Goal: Task Accomplishment & Management: Use online tool/utility

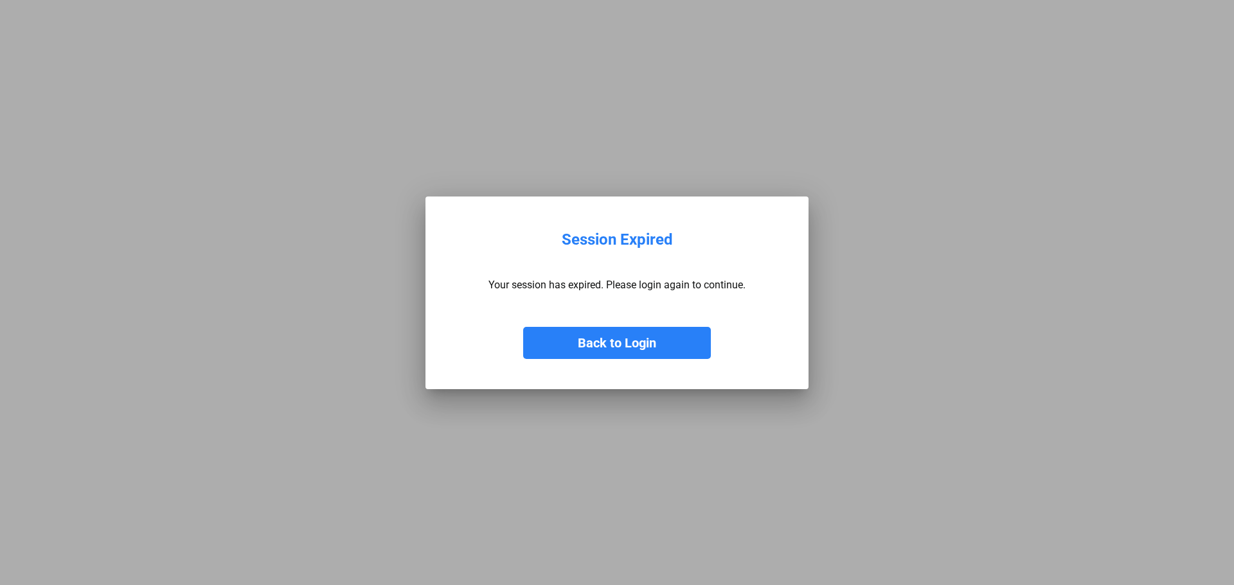
click at [595, 353] on button "Back to Login" at bounding box center [617, 343] width 188 height 32
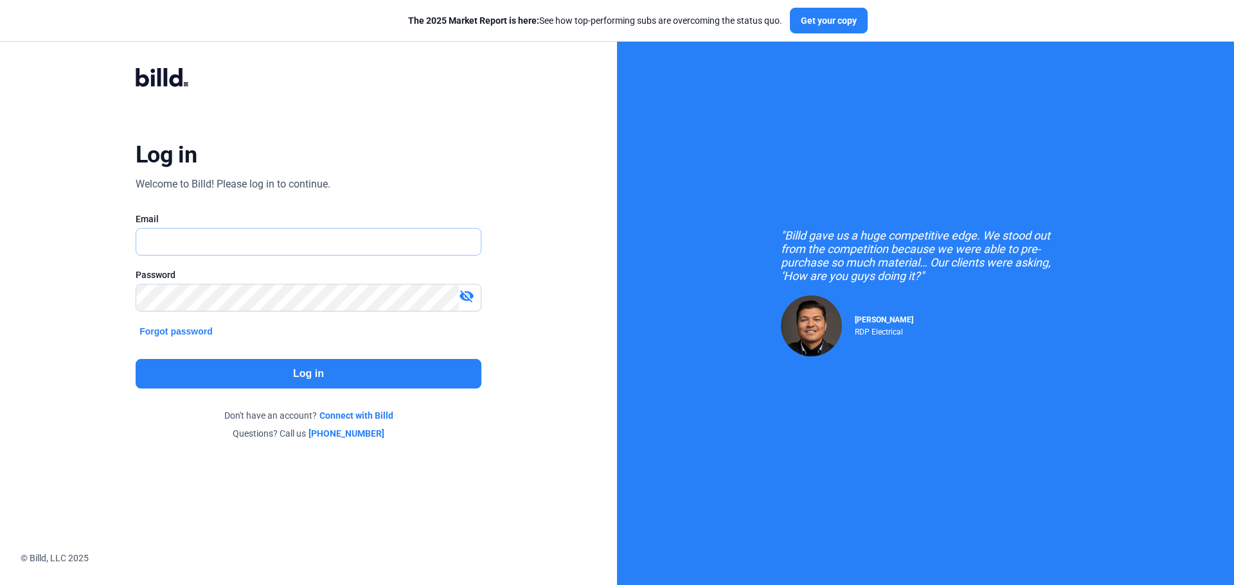
type input "[PERSON_NAME][EMAIL_ADDRESS][DOMAIN_NAME]"
click at [292, 366] on button "Log in" at bounding box center [309, 374] width 346 height 30
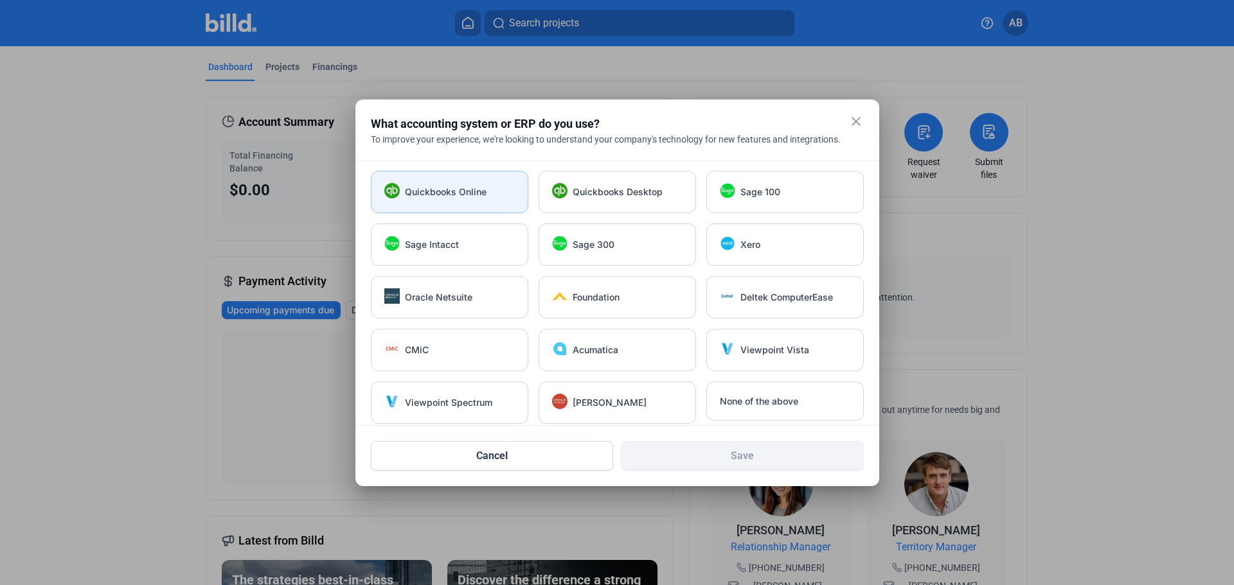
click at [461, 184] on div "Quickbooks Online" at bounding box center [449, 192] width 157 height 42
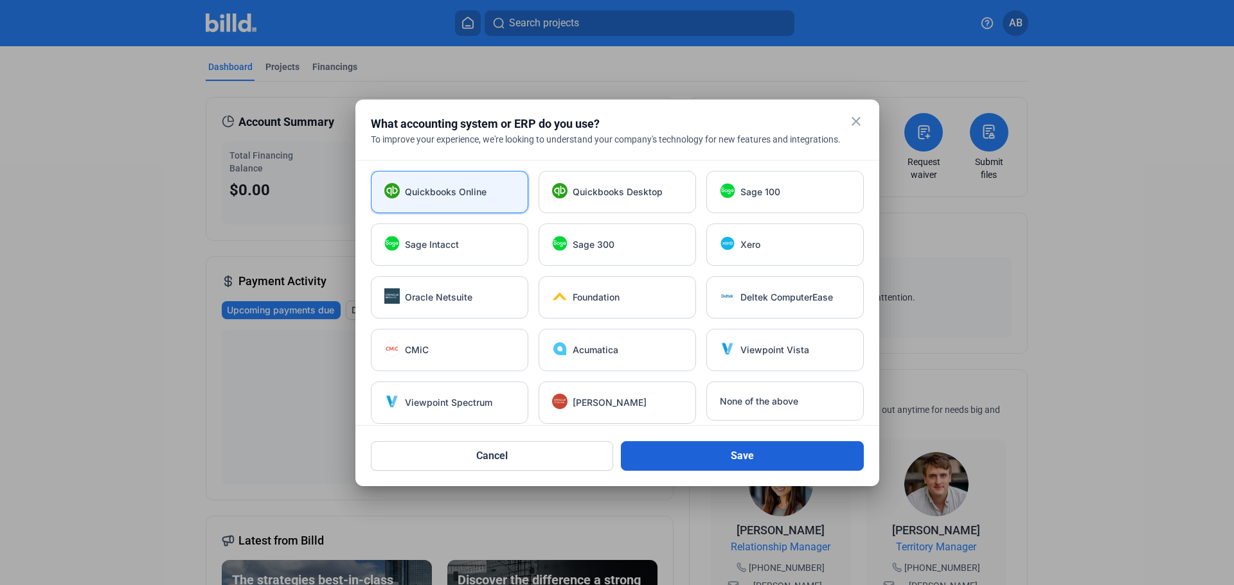
click at [742, 463] on button "Save" at bounding box center [742, 456] width 243 height 30
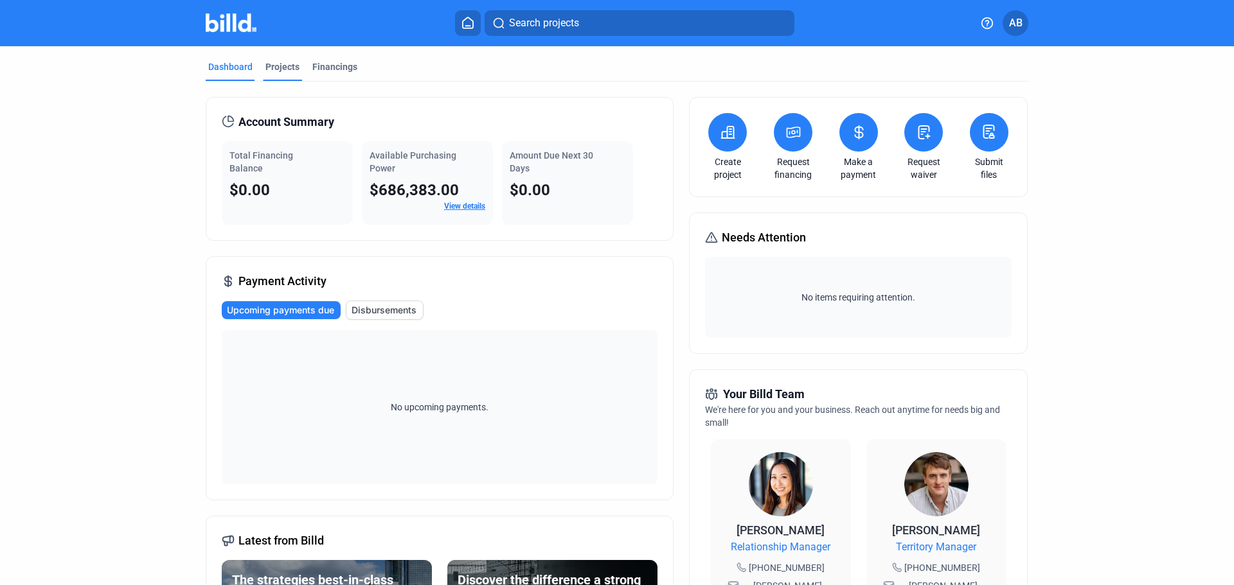
click at [285, 67] on div "Projects" at bounding box center [282, 66] width 34 height 13
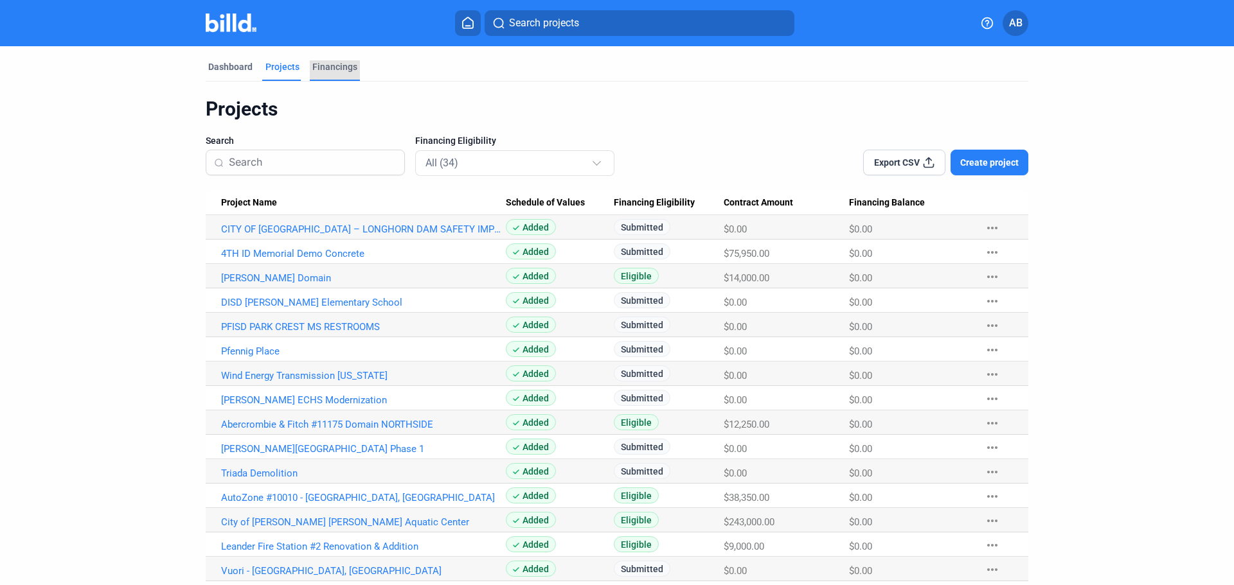
click at [338, 66] on div "Financings" at bounding box center [334, 66] width 45 height 13
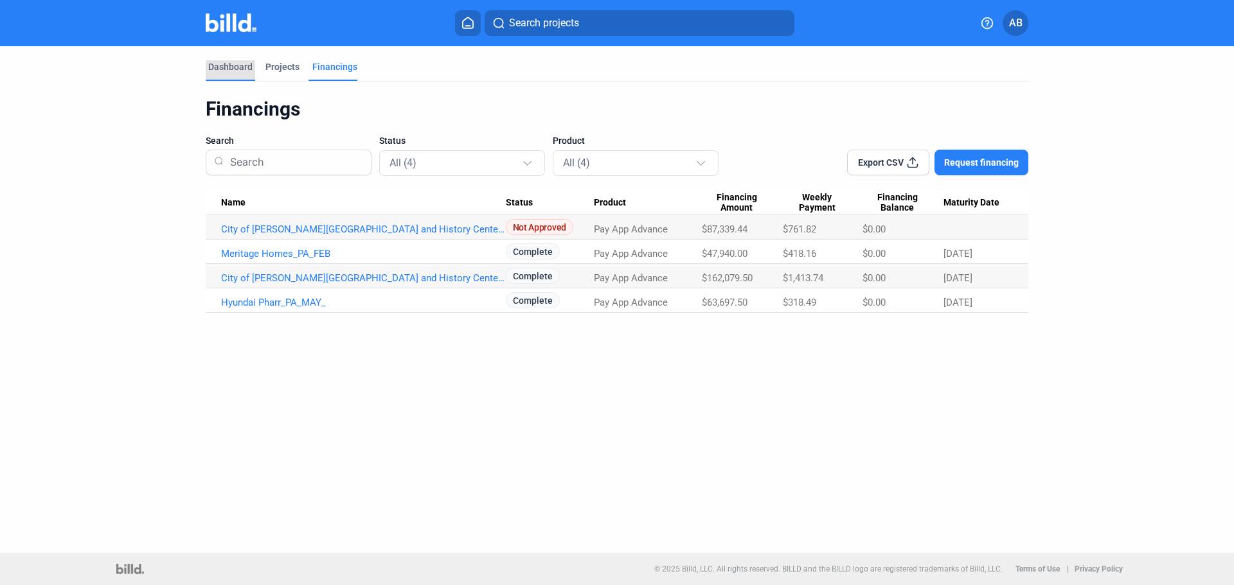
click at [234, 74] on div "Dashboard" at bounding box center [230, 70] width 49 height 21
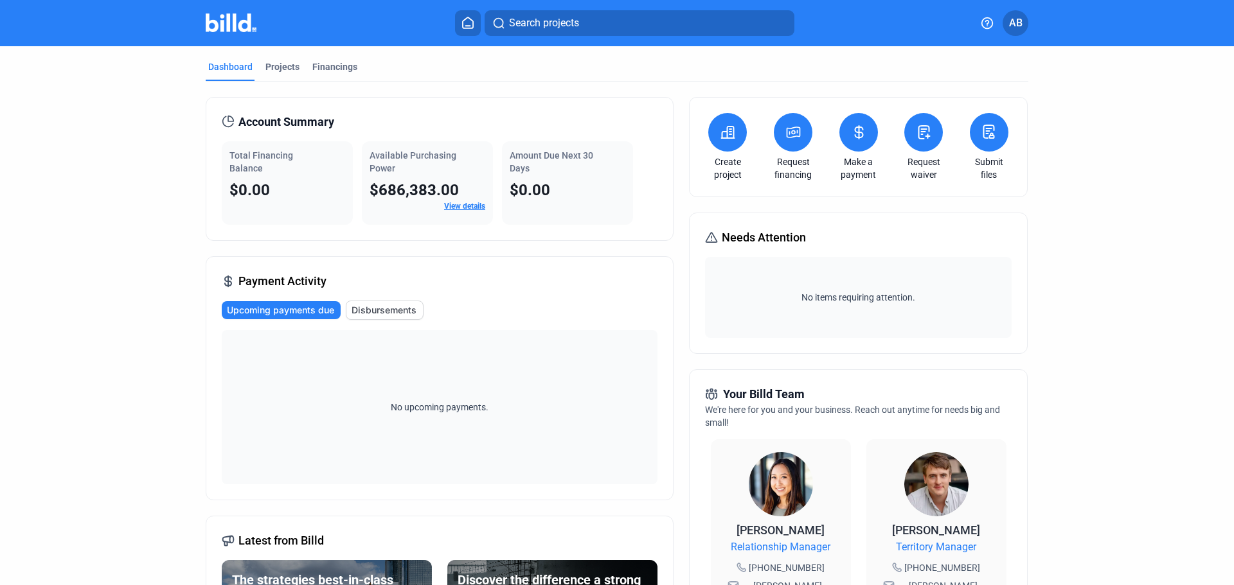
click at [1026, 6] on mat-toolbar "Search projects AB" at bounding box center [617, 23] width 1234 height 46
click at [1020, 23] on span "AB" at bounding box center [1015, 22] width 13 height 15
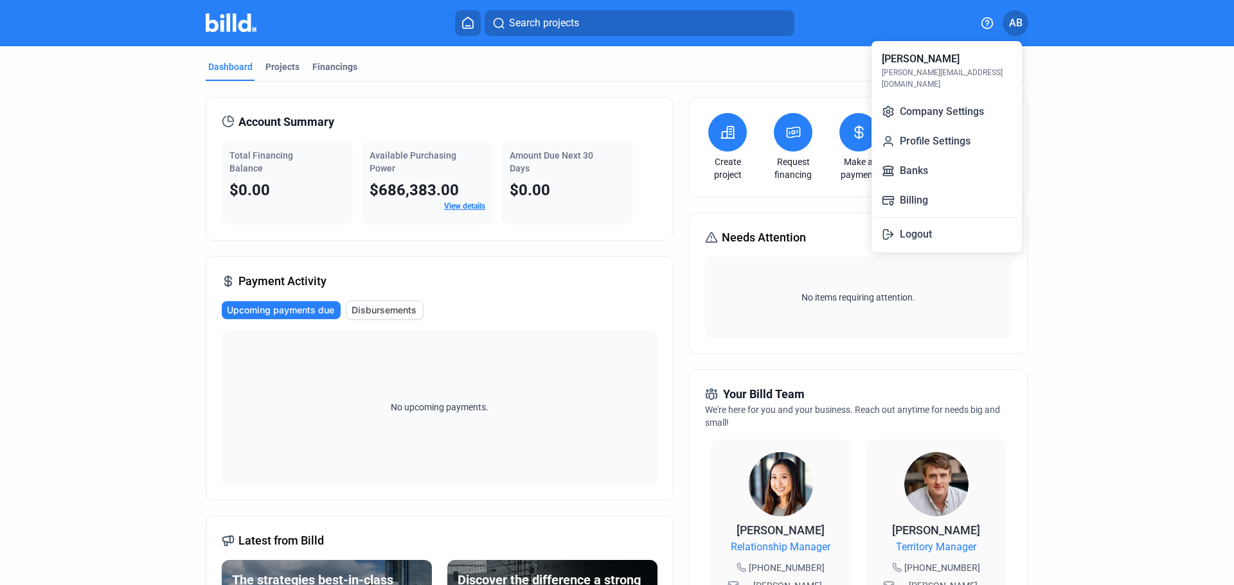
click at [931, 173] on div "Alex Boogren alex@tejasdestructors.com Company Settings Profile Settings Banks …" at bounding box center [946, 146] width 150 height 211
click at [448, 34] on div at bounding box center [617, 292] width 1234 height 585
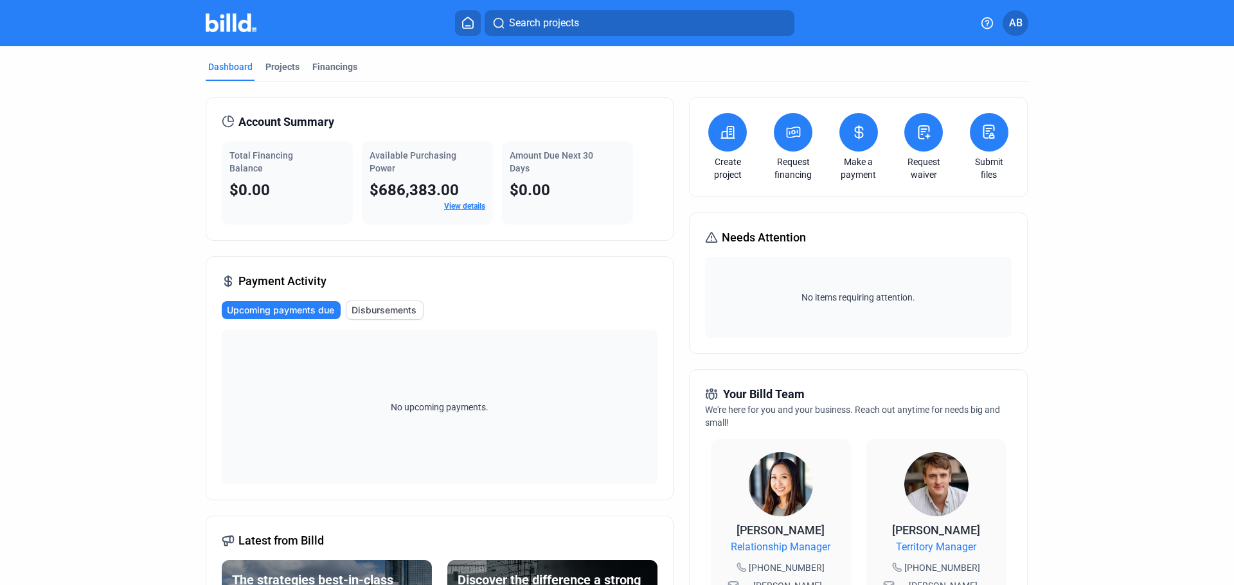
click at [461, 22] on icon at bounding box center [467, 23] width 13 height 12
click at [283, 60] on div "Projects" at bounding box center [282, 66] width 34 height 13
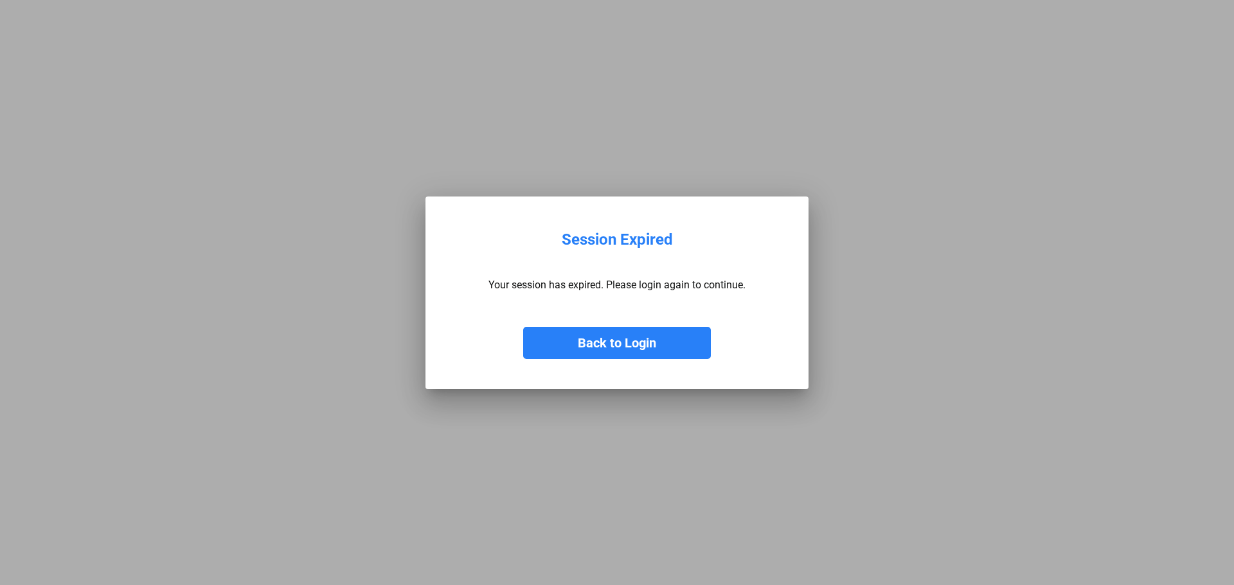
click at [654, 339] on button "Back to Login" at bounding box center [617, 343] width 188 height 32
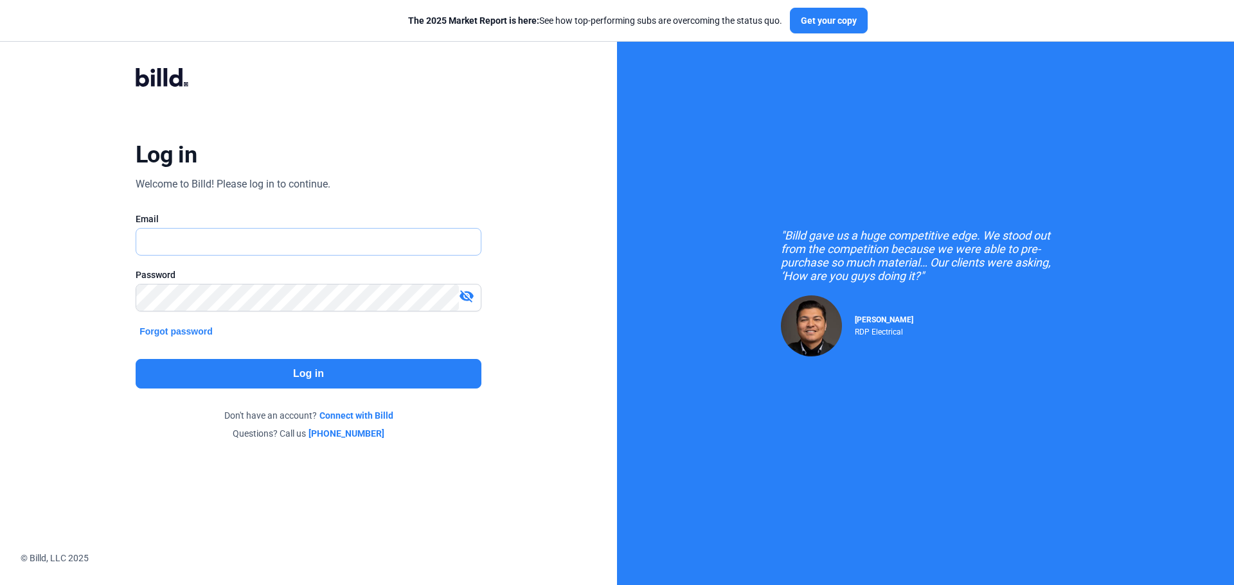
type input "[PERSON_NAME][EMAIL_ADDRESS][DOMAIN_NAME]"
click at [318, 391] on div "Log in Welcome to Billd! Please log in to continue. Email [PERSON_NAME][EMAIL_A…" at bounding box center [308, 254] width 444 height 422
click at [317, 376] on button "Log in" at bounding box center [309, 374] width 346 height 30
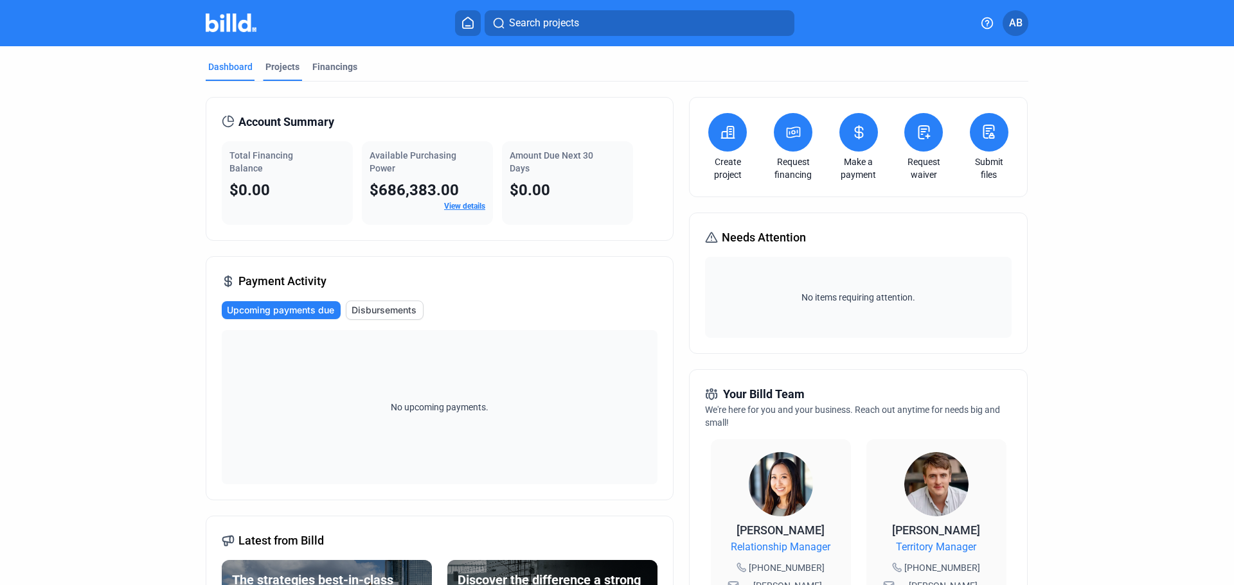
click at [281, 72] on div "Projects" at bounding box center [282, 66] width 34 height 13
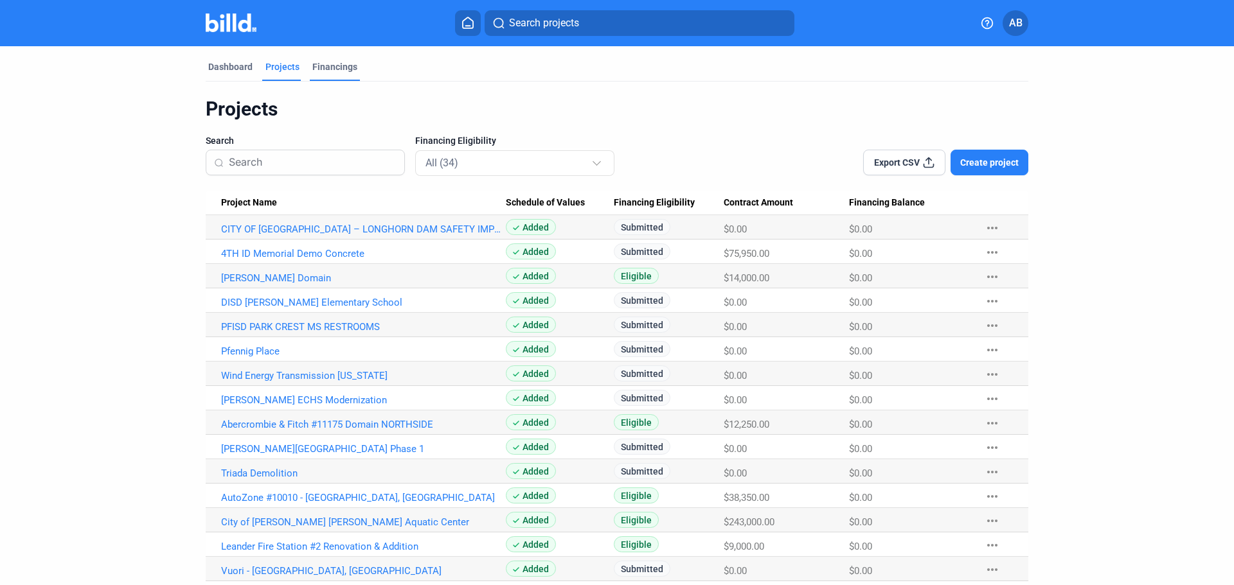
click at [325, 72] on div "Financings" at bounding box center [334, 66] width 45 height 13
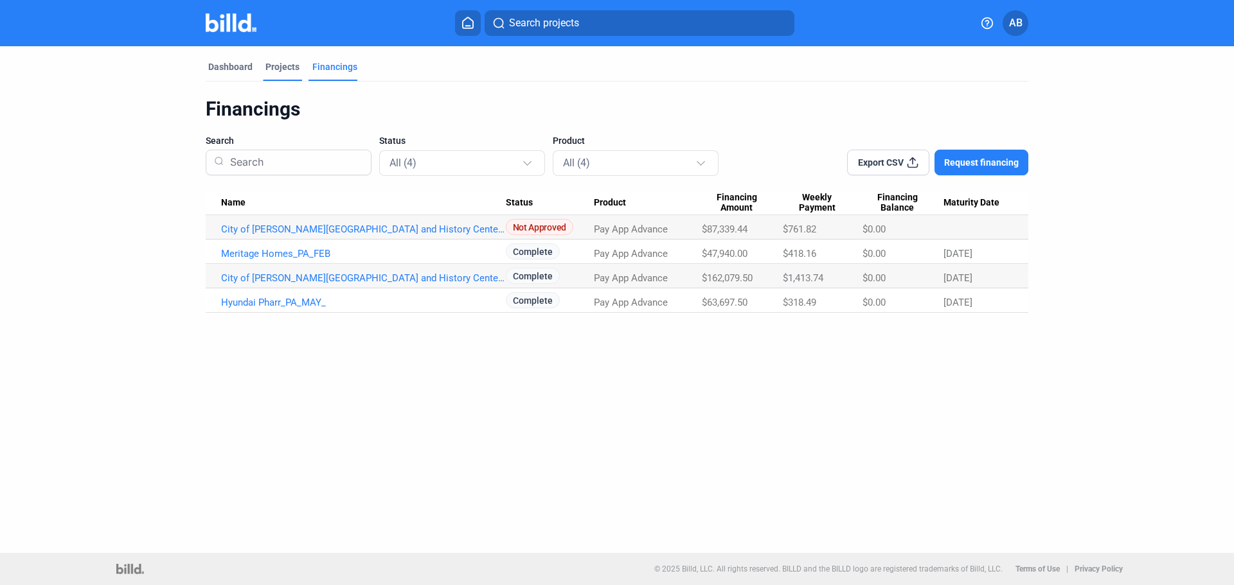
click at [292, 71] on div "Projects" at bounding box center [282, 66] width 34 height 13
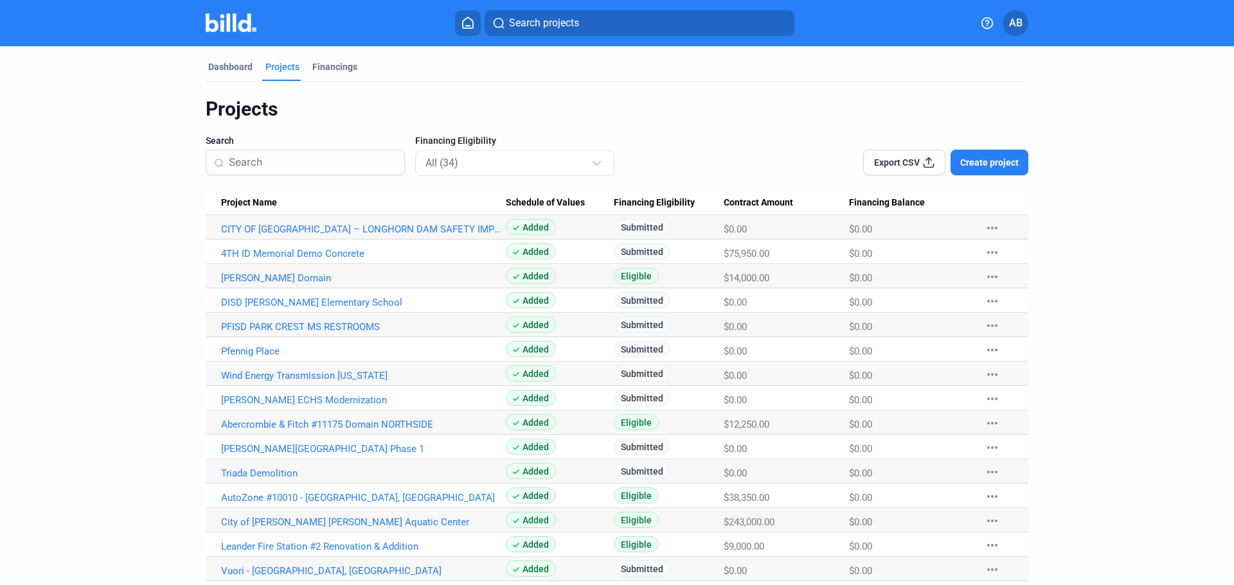
click at [1011, 170] on button "Create project" at bounding box center [989, 163] width 78 height 26
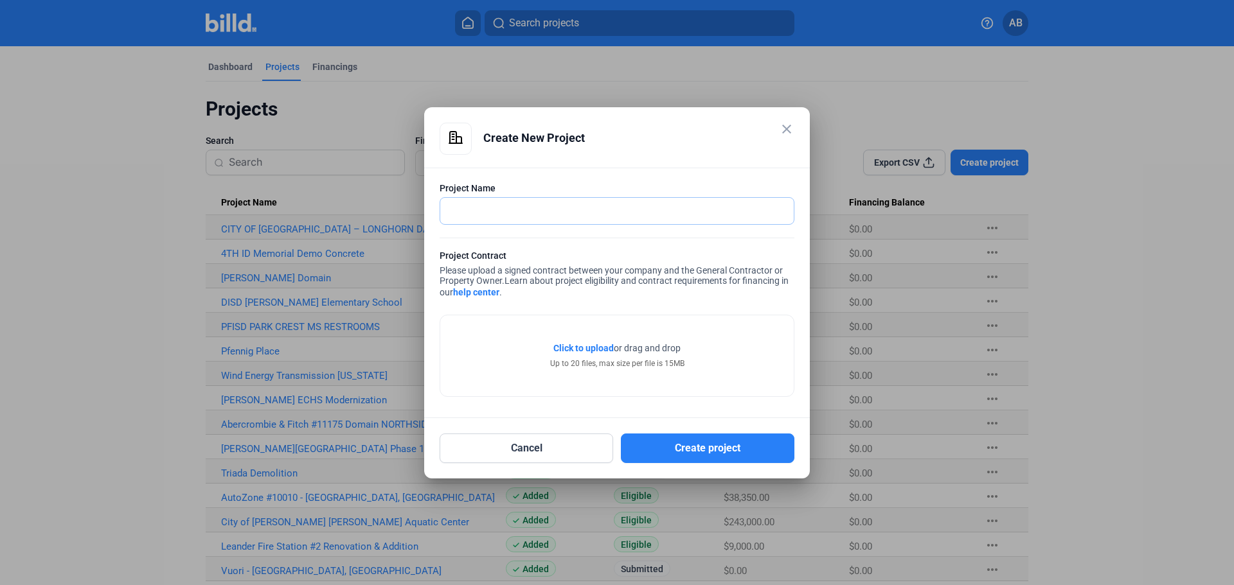
click at [546, 202] on input "text" at bounding box center [616, 211] width 353 height 26
type input "Austin Sports Club"
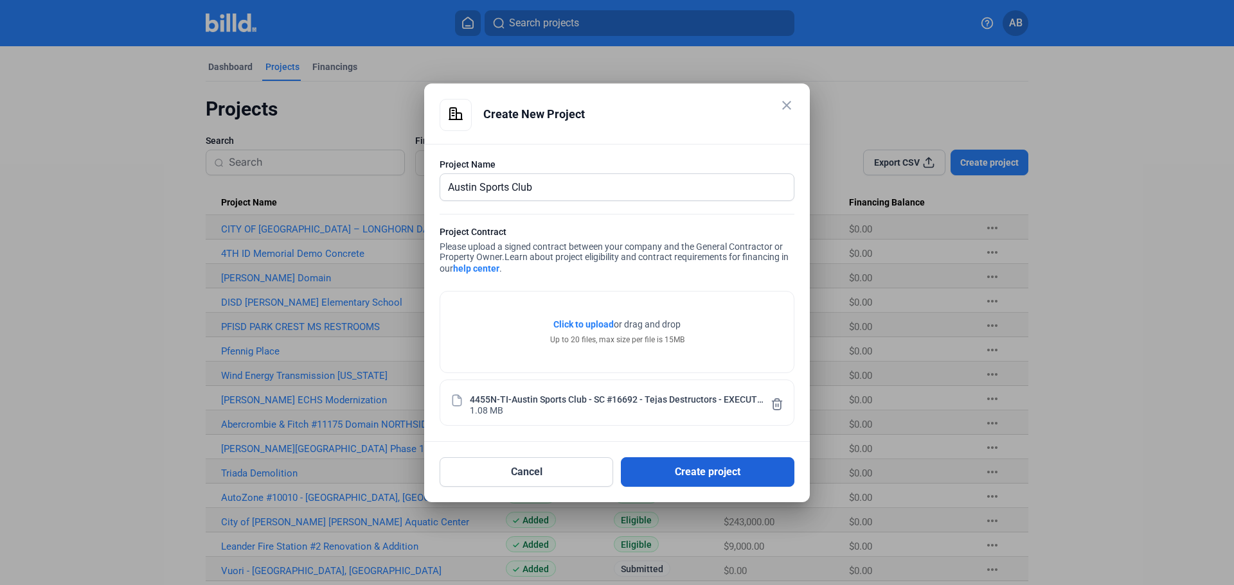
click at [684, 474] on button "Create project" at bounding box center [708, 473] width 174 height 30
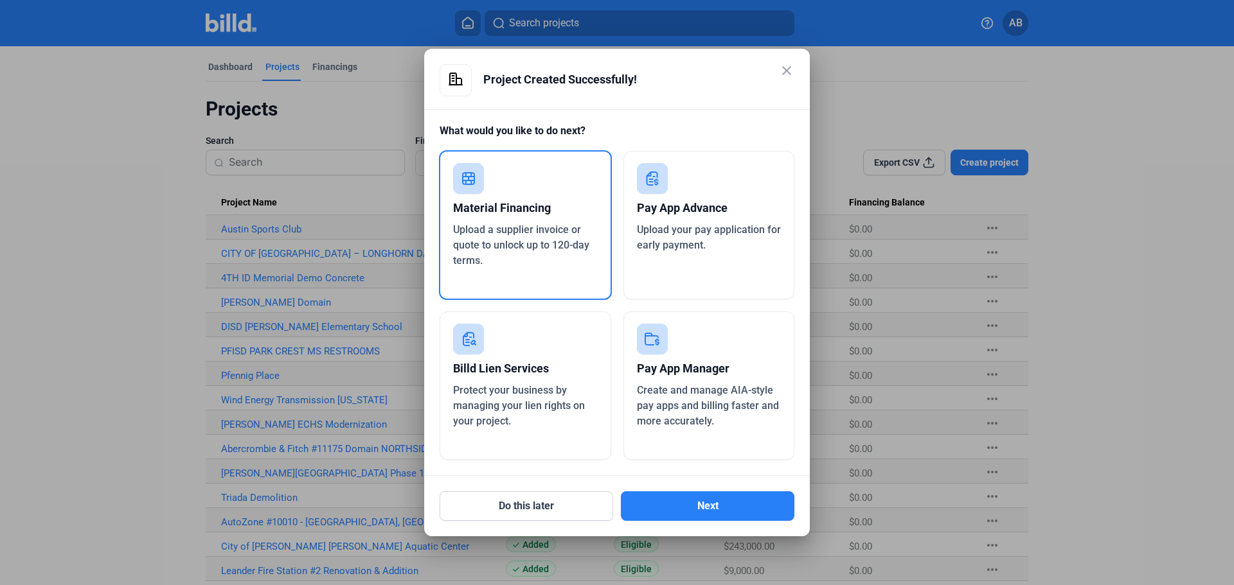
click at [694, 400] on span "Create and manage AIA-style pay apps and billing faster and more accurately." at bounding box center [708, 405] width 142 height 43
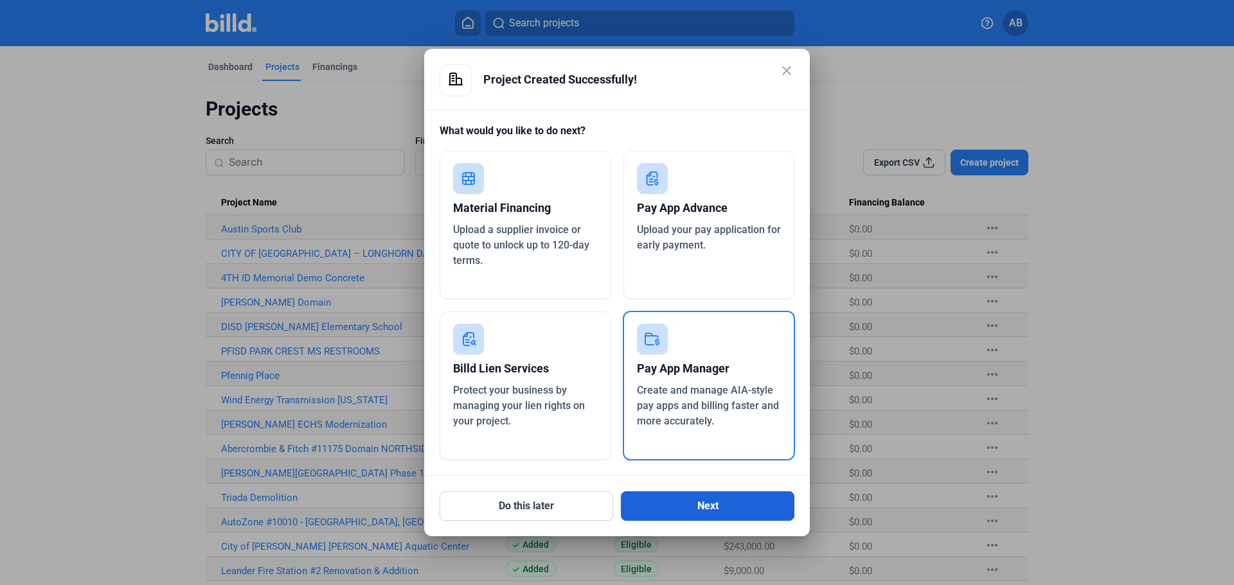
click at [712, 504] on button "Next" at bounding box center [708, 507] width 174 height 30
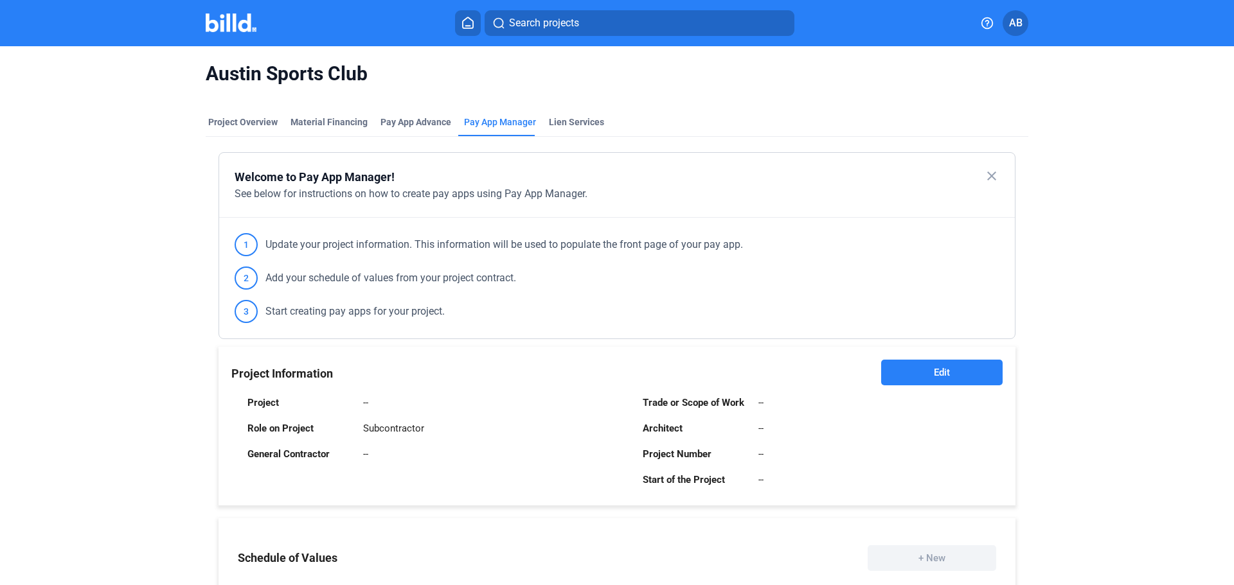
click at [944, 372] on span "Edit" at bounding box center [942, 372] width 16 height 13
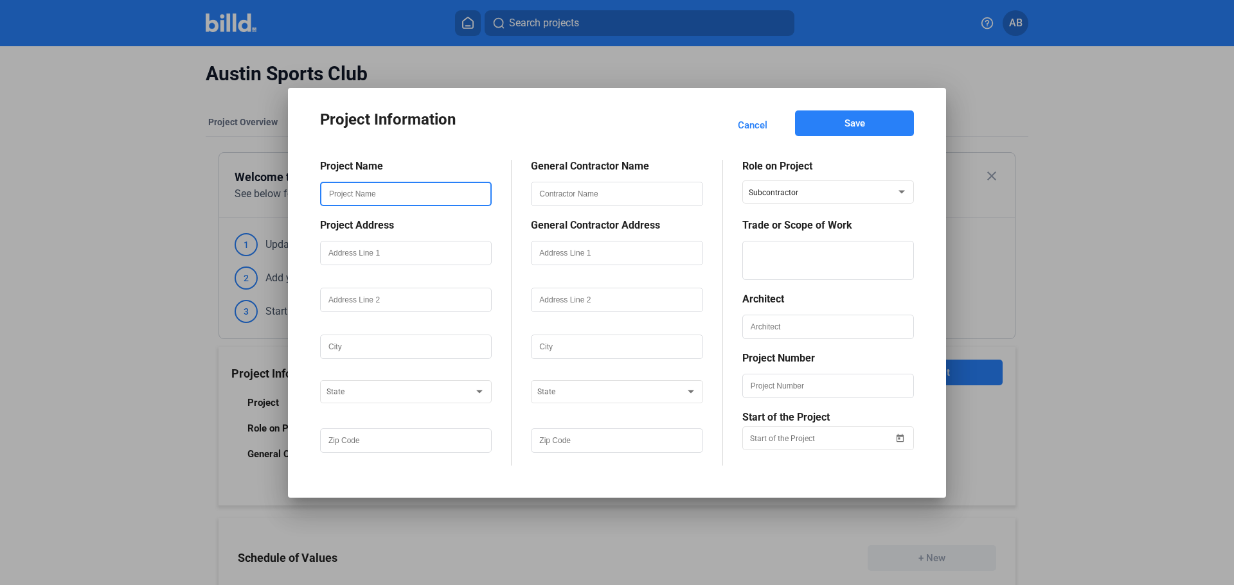
click at [380, 190] on input "text" at bounding box center [405, 194] width 169 height 22
type input "Austin Sports Club"
click at [387, 265] on div at bounding box center [406, 253] width 172 height 24
click at [388, 262] on div at bounding box center [406, 253] width 172 height 24
click at [388, 262] on input "text" at bounding box center [405, 253] width 169 height 22
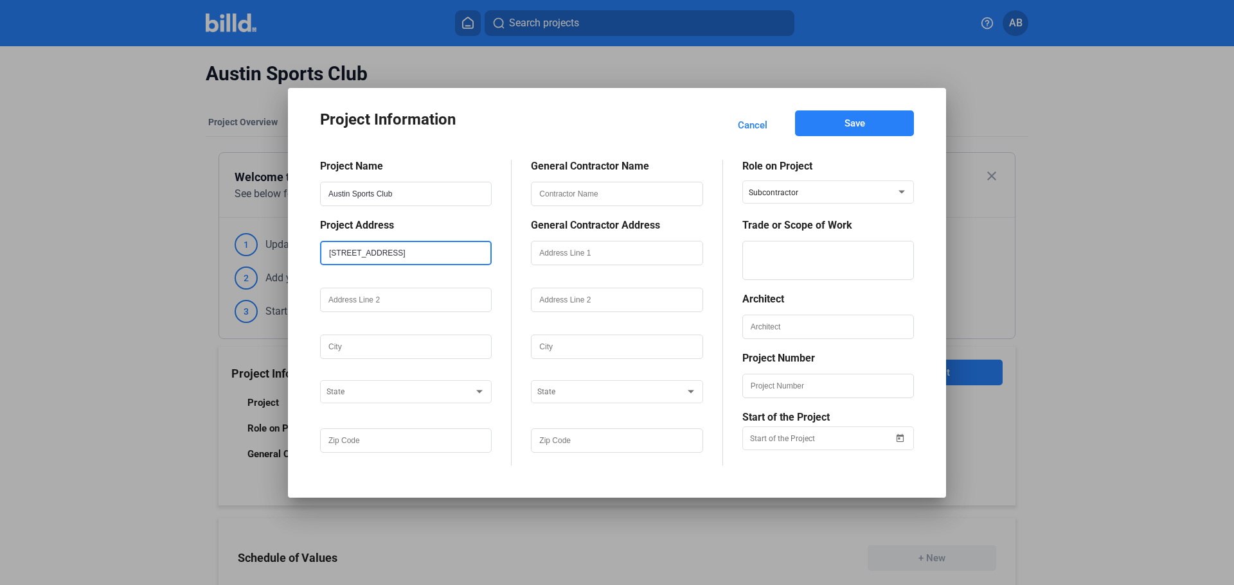
type input "[STREET_ADDRESS]"
click at [411, 343] on input "text" at bounding box center [405, 347] width 169 height 22
type input "Austin"
click at [427, 400] on div "State" at bounding box center [405, 391] width 159 height 26
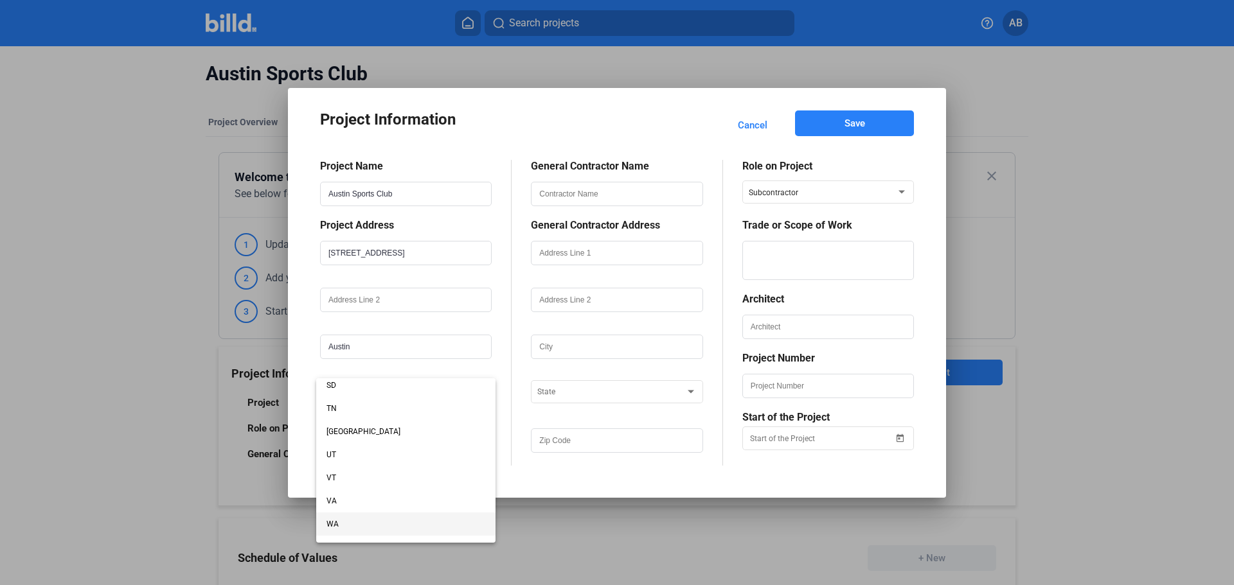
scroll to position [928, 0]
click at [356, 441] on span "[GEOGRAPHIC_DATA]" at bounding box center [405, 433] width 159 height 23
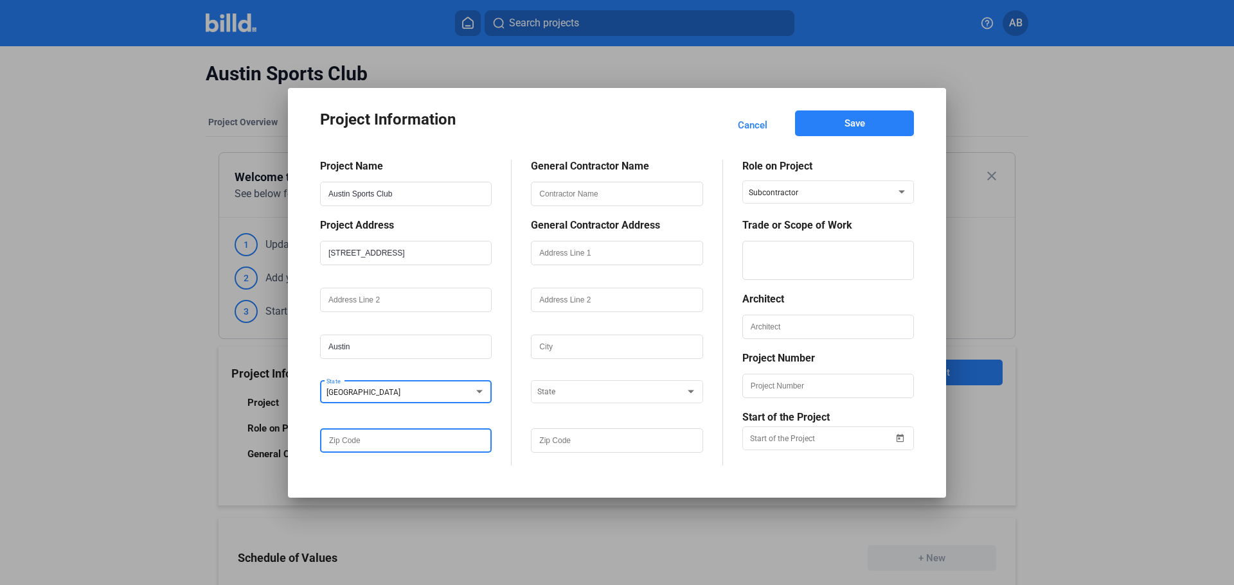
click at [366, 446] on input "text" at bounding box center [405, 441] width 169 height 22
type input "78701"
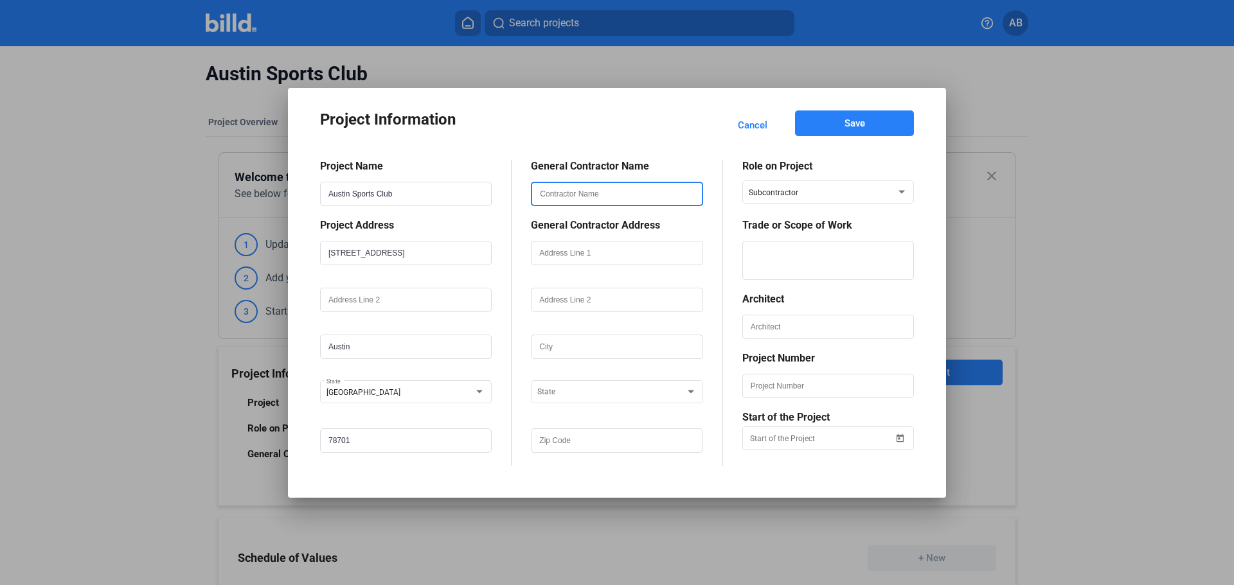
click at [597, 197] on input "text" at bounding box center [616, 194] width 169 height 22
click at [589, 194] on input "text" at bounding box center [616, 194] width 169 height 22
paste input "The [PERSON_NAME] Group, Inc."
type input "The [PERSON_NAME] Group, Inc."
click at [527, 226] on div "General Contractor Name The [PERSON_NAME] Group, Inc. General Contractor Addres…" at bounding box center [617, 313] width 211 height 306
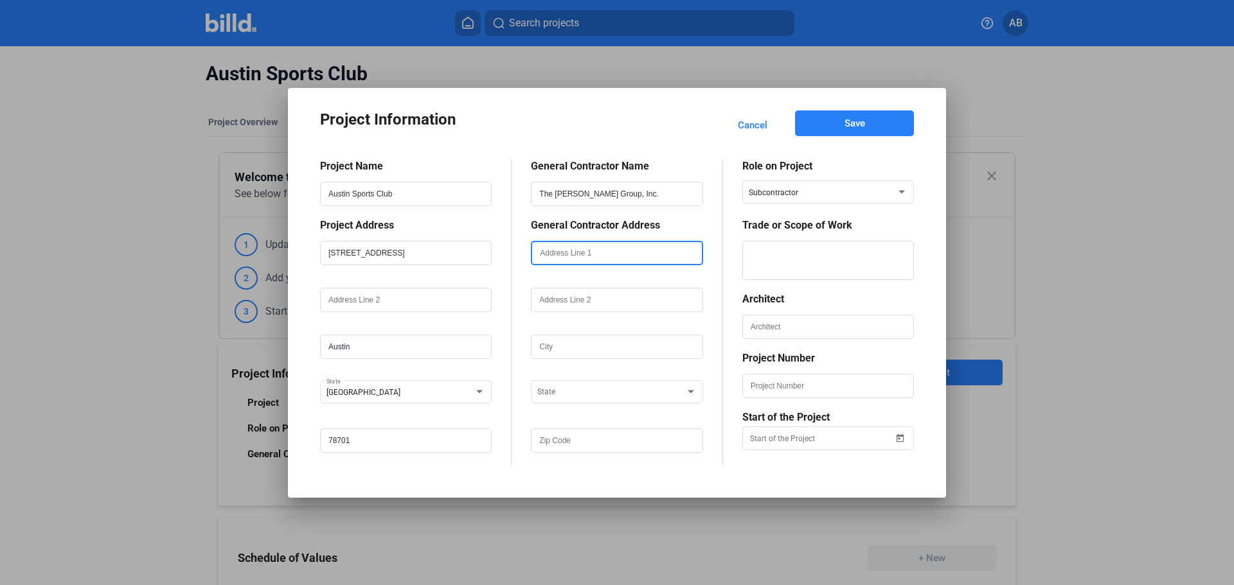
click at [579, 261] on input "text" at bounding box center [616, 253] width 169 height 22
paste input "[STREET_ADDRESS]"
type input "[STREET_ADDRESS]"
click at [603, 303] on input "text" at bounding box center [616, 300] width 169 height 22
type input "Suite 200"
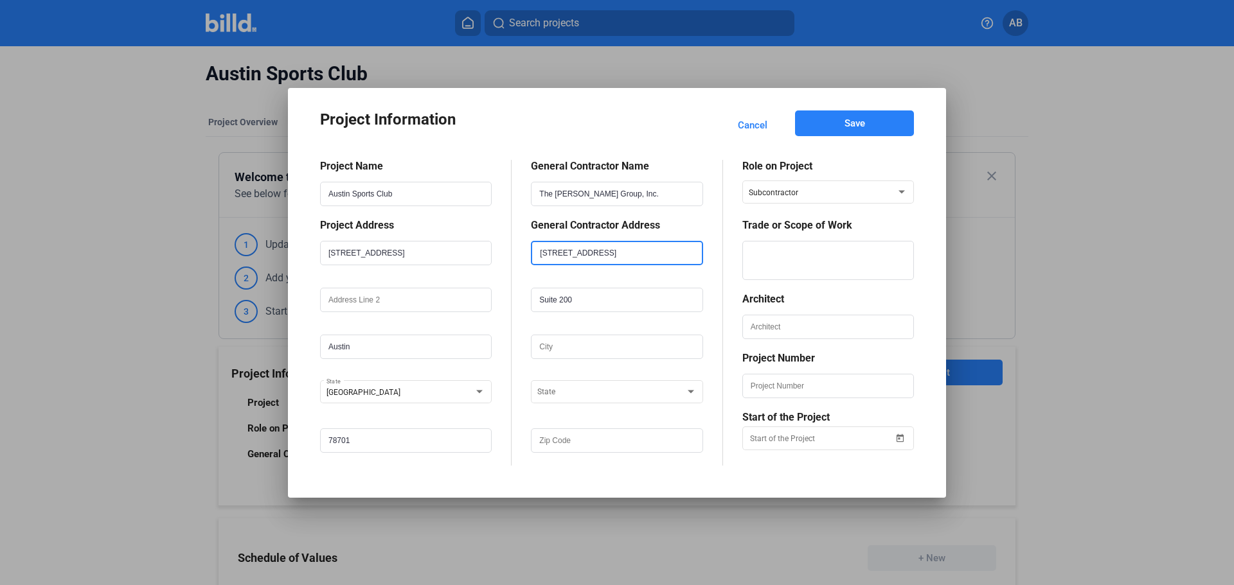
drag, startPoint x: 614, startPoint y: 254, endPoint x: 762, endPoint y: 253, distance: 148.5
click at [762, 253] on div "Project Name Austin Sports Club Project Address [STREET_ADDRESS] General Contra…" at bounding box center [617, 303] width 594 height 325
type input "9737 [GEOGRAPHIC_DATA]"
click at [581, 335] on div at bounding box center [617, 347] width 172 height 24
click at [580, 346] on input "text" at bounding box center [616, 347] width 169 height 22
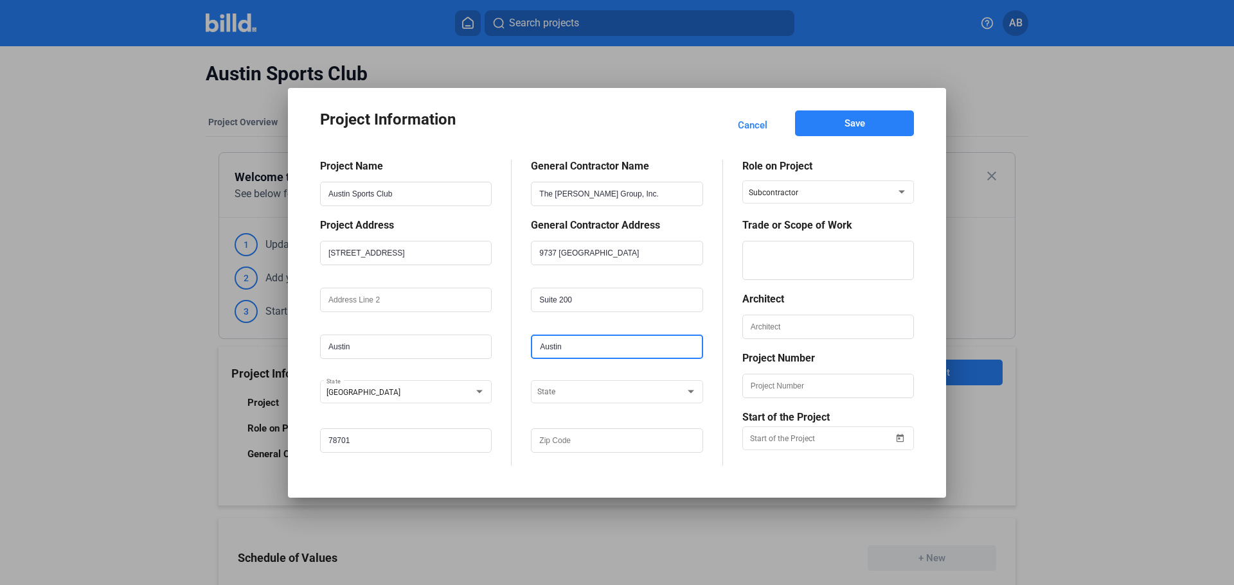
type input "Austin"
click at [577, 393] on div "TN" at bounding box center [610, 389] width 147 height 15
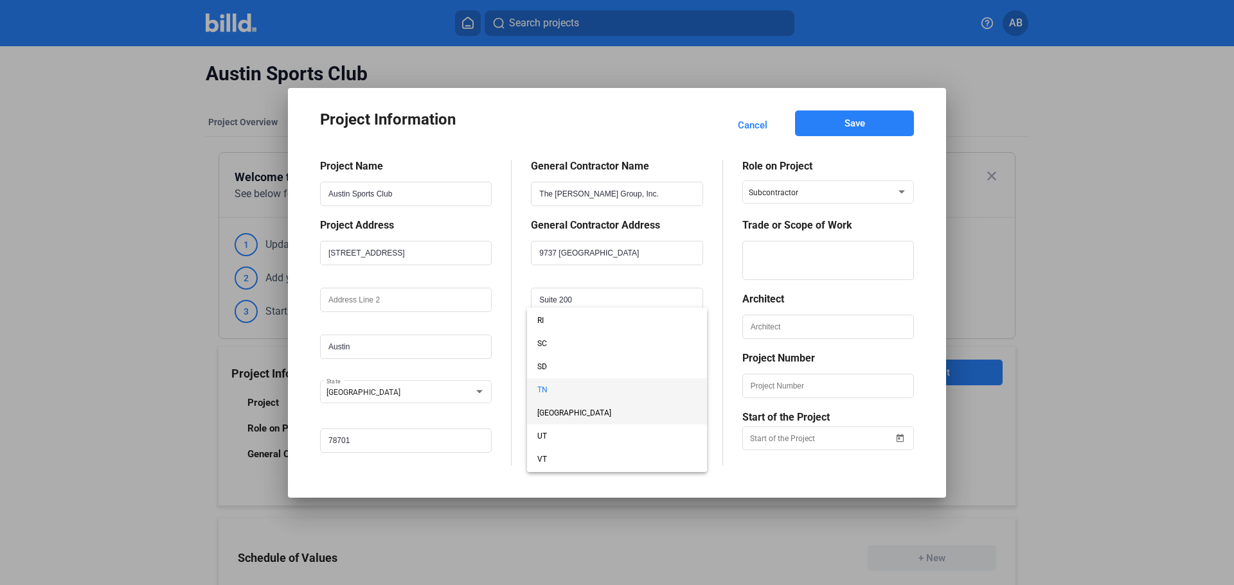
click at [566, 416] on span "[GEOGRAPHIC_DATA]" at bounding box center [616, 413] width 159 height 23
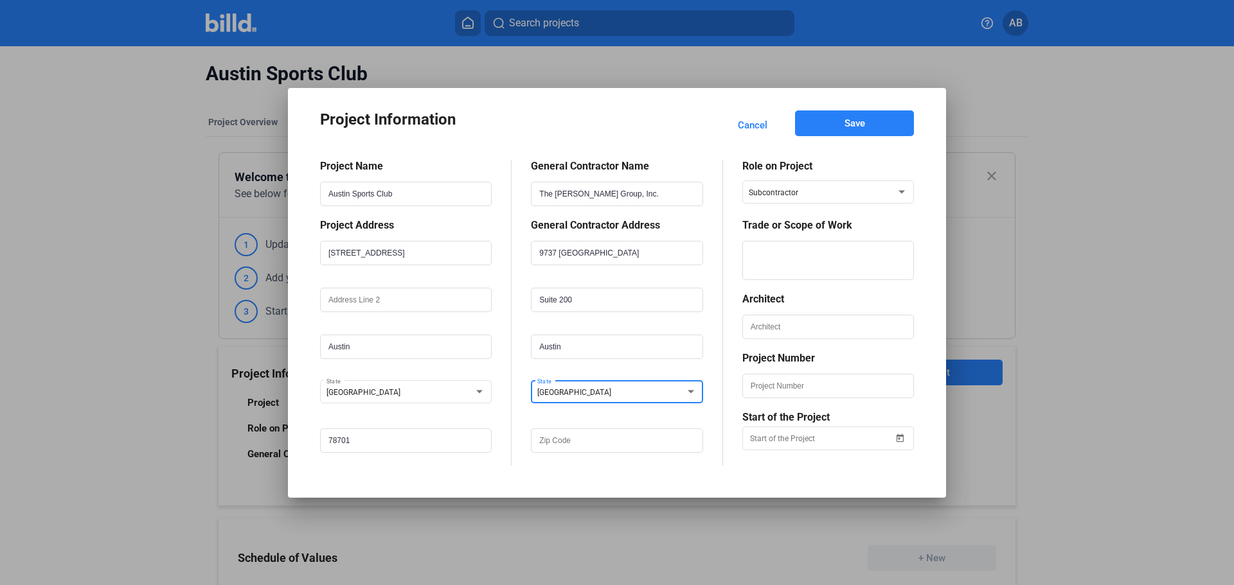
click at [549, 421] on div at bounding box center [617, 442] width 172 height 47
click at [632, 442] on input "text" at bounding box center [616, 441] width 169 height 22
type input "78759"
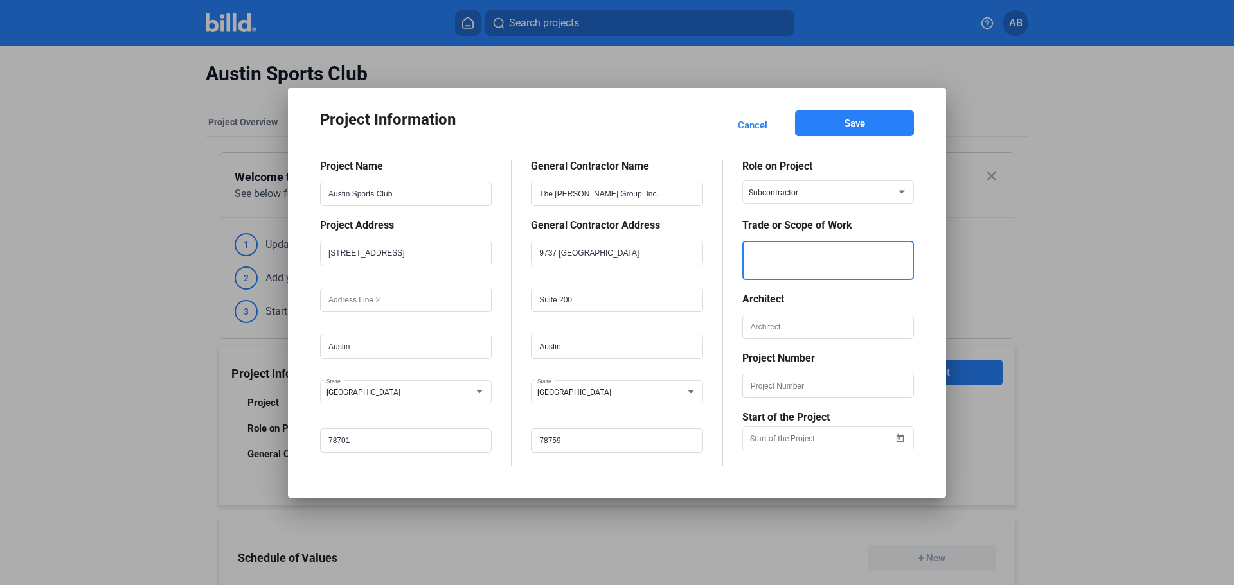
click at [826, 265] on textarea at bounding box center [828, 260] width 169 height 39
type textarea "Demolition"
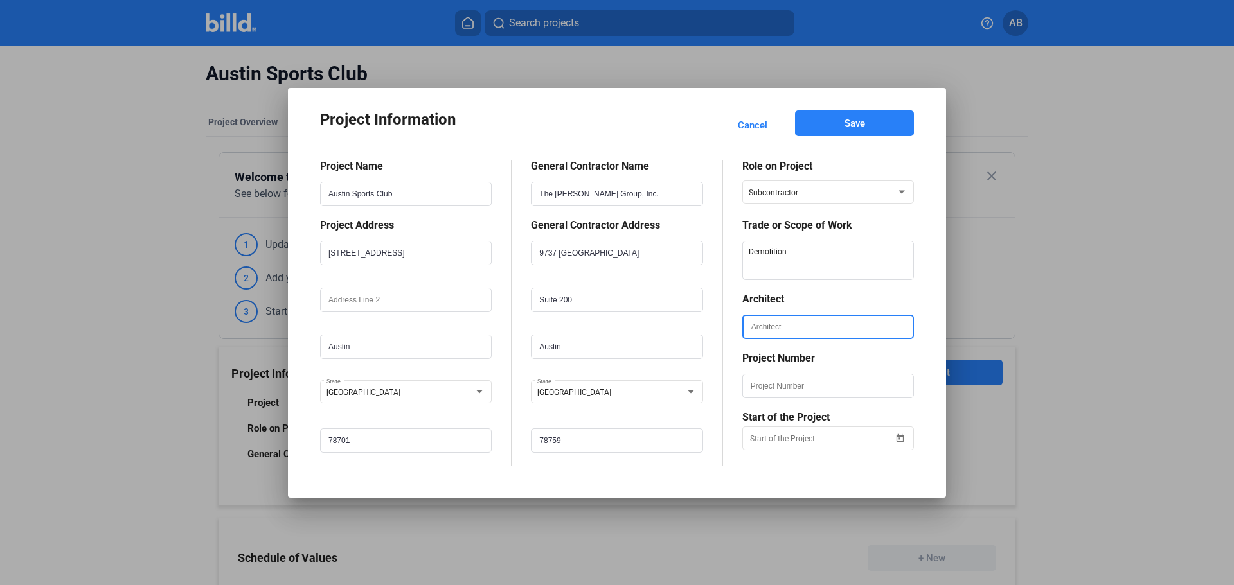
click at [805, 334] on input "text" at bounding box center [828, 327] width 169 height 22
type input "[PERSON_NAME]"
click at [898, 437] on span "Open calendar" at bounding box center [900, 430] width 31 height 31
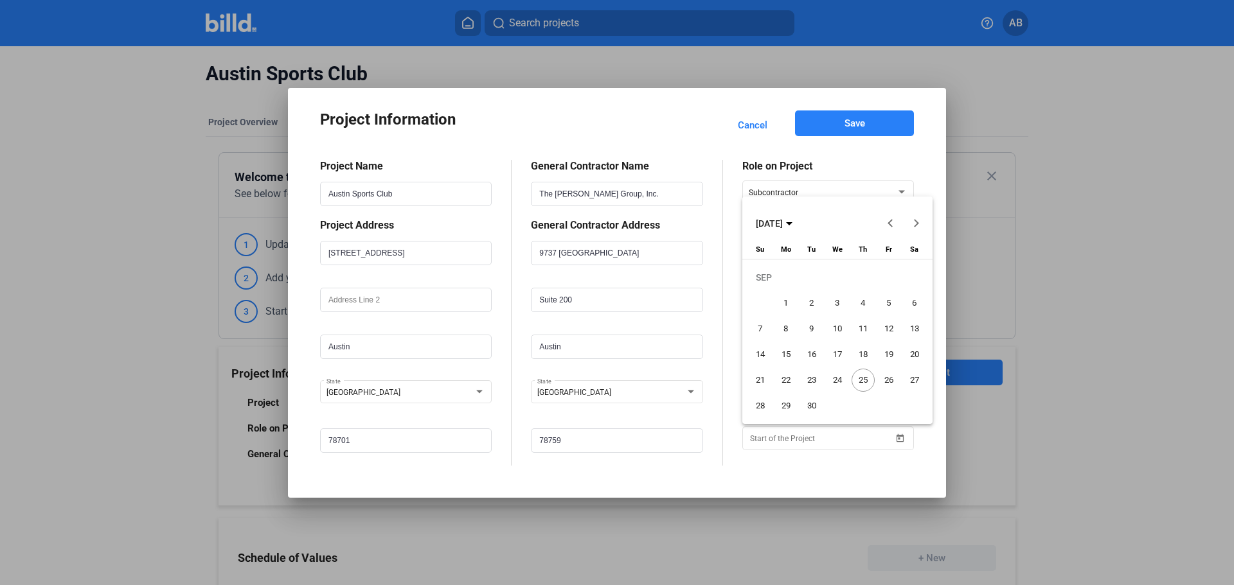
click at [880, 466] on div at bounding box center [617, 292] width 1234 height 585
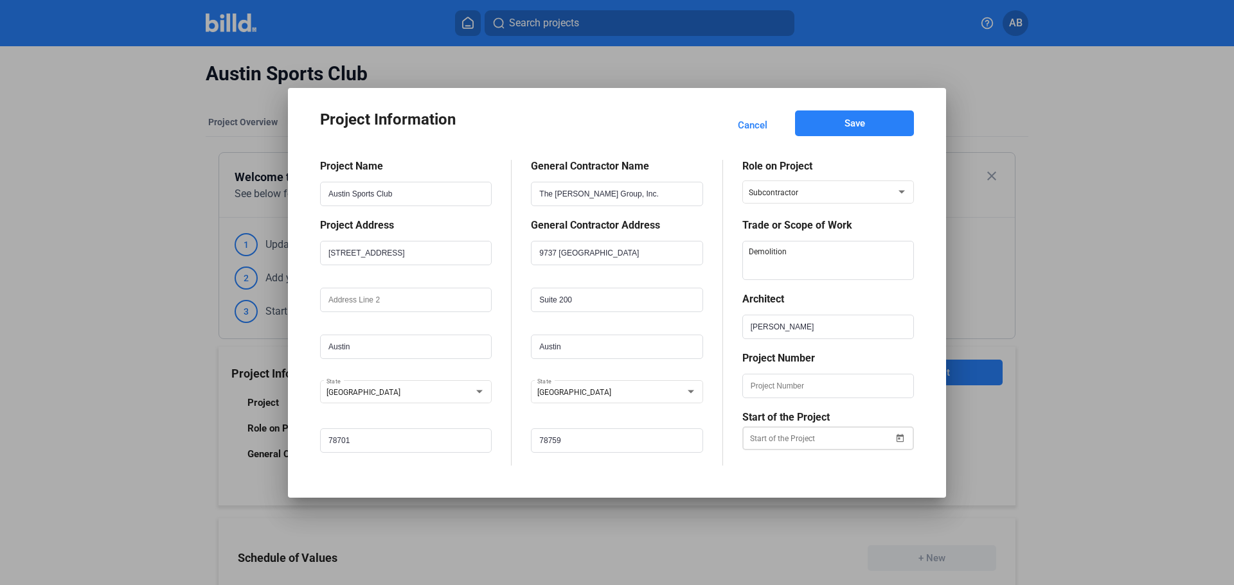
click at [900, 439] on span "Open calendar" at bounding box center [900, 430] width 31 height 31
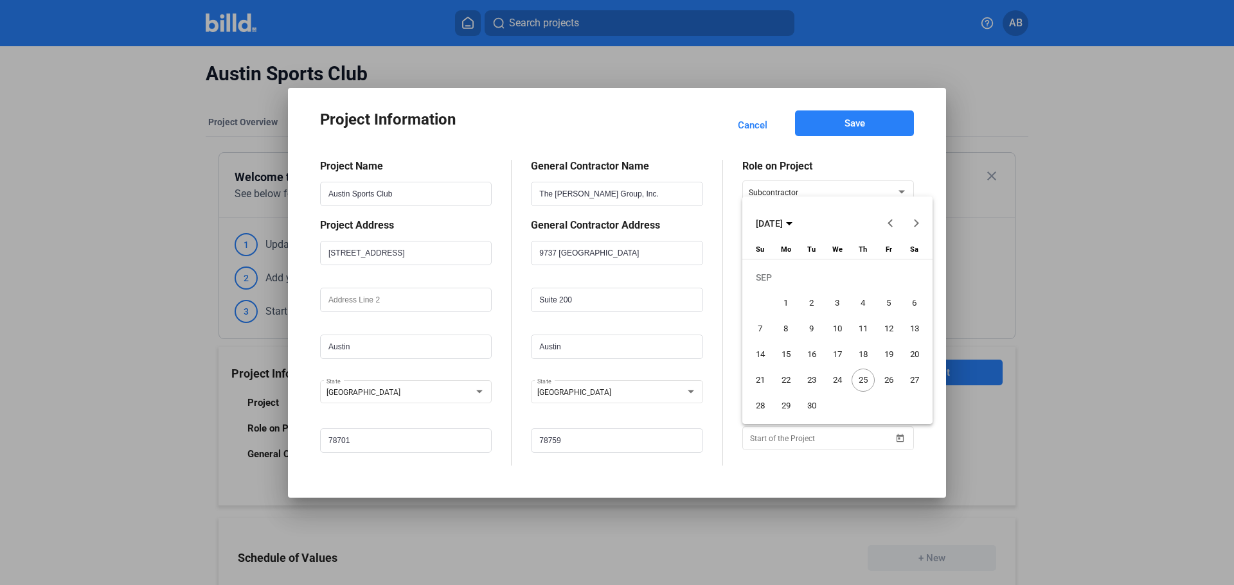
click at [891, 218] on button "Previous month" at bounding box center [890, 224] width 26 height 26
click at [789, 352] on span "14" at bounding box center [785, 354] width 23 height 23
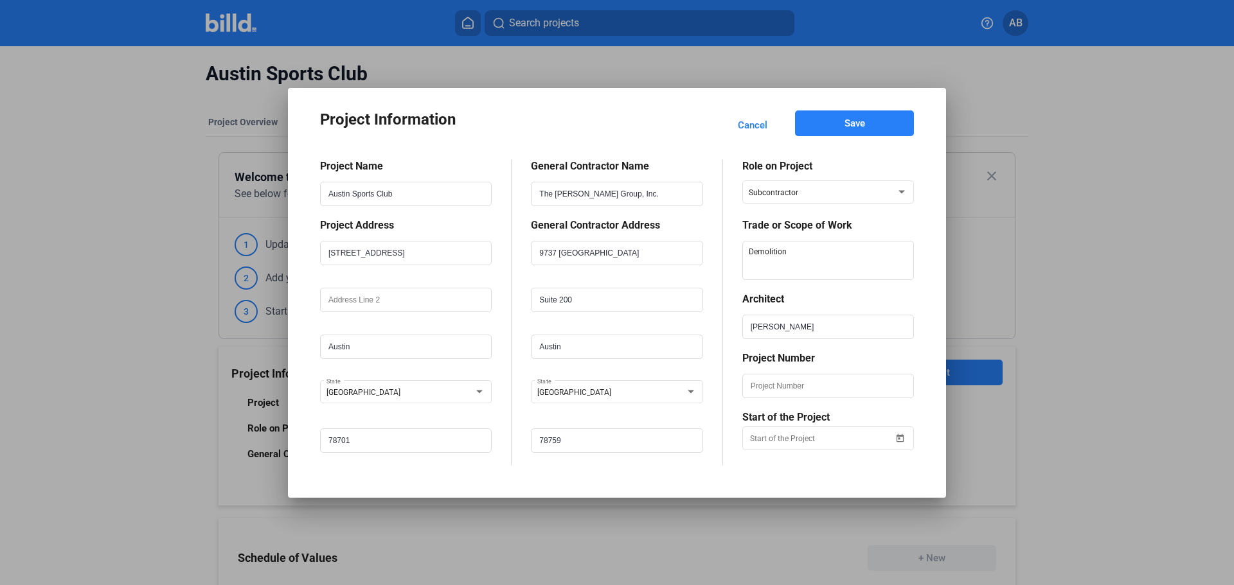
click at [788, 583] on div at bounding box center [617, 292] width 1234 height 585
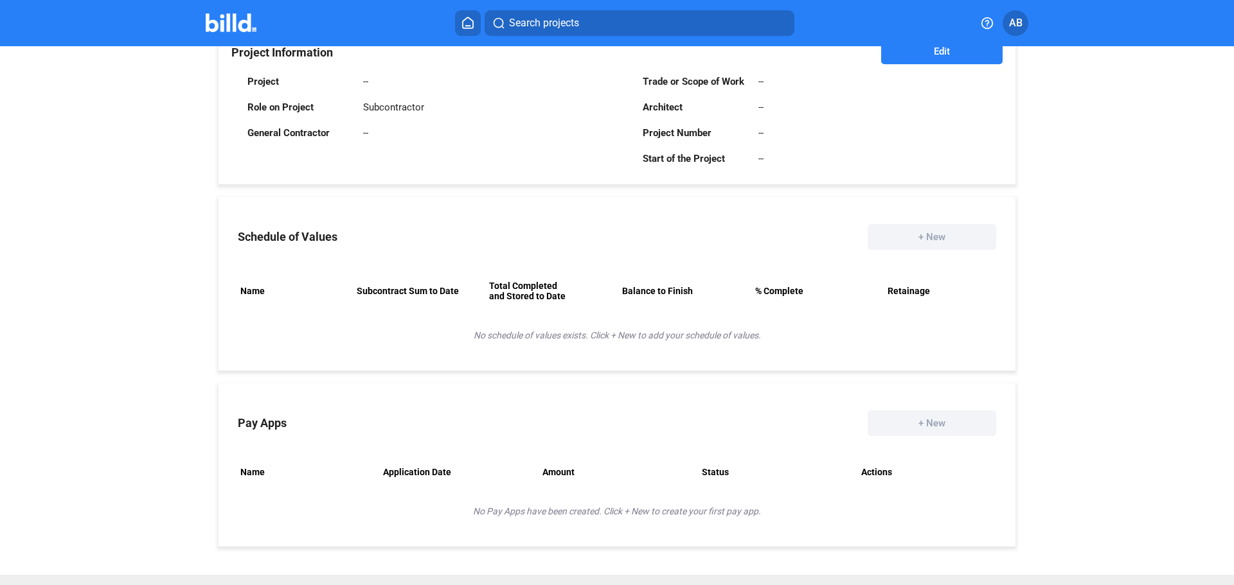
scroll to position [0, 0]
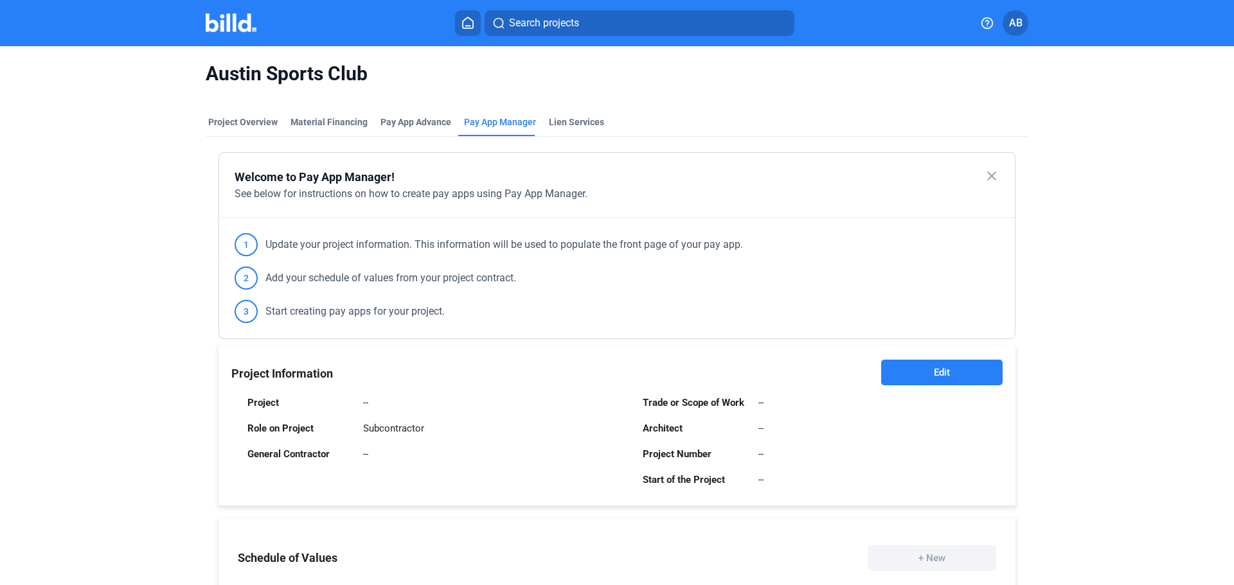
click at [909, 371] on button "Edit" at bounding box center [941, 373] width 121 height 26
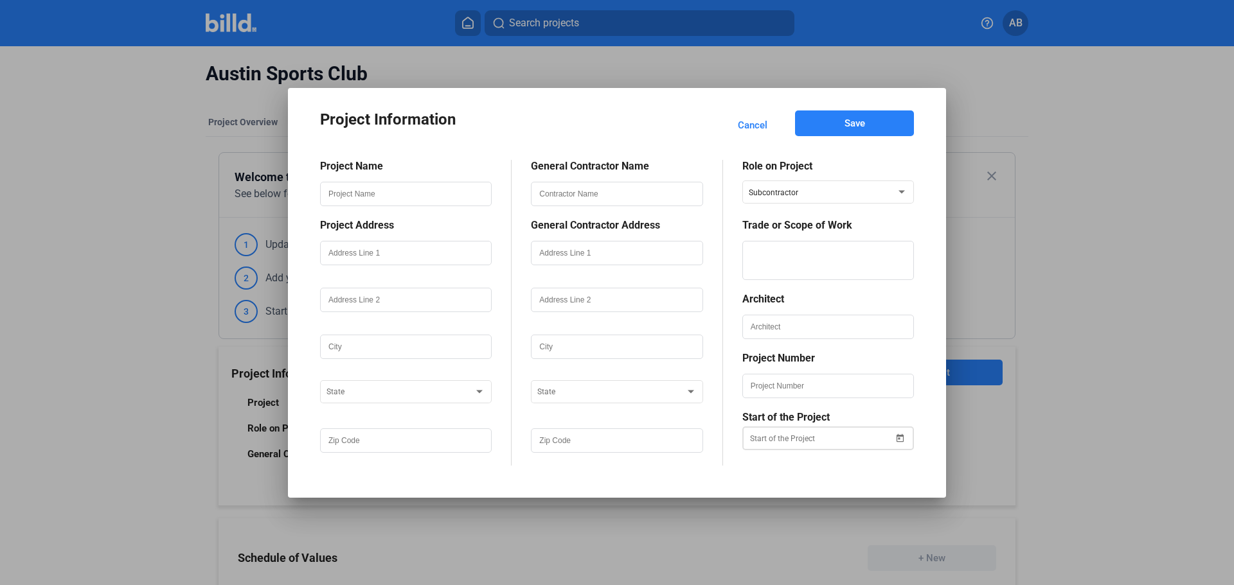
click at [901, 441] on span "Open calendar" at bounding box center [900, 430] width 31 height 31
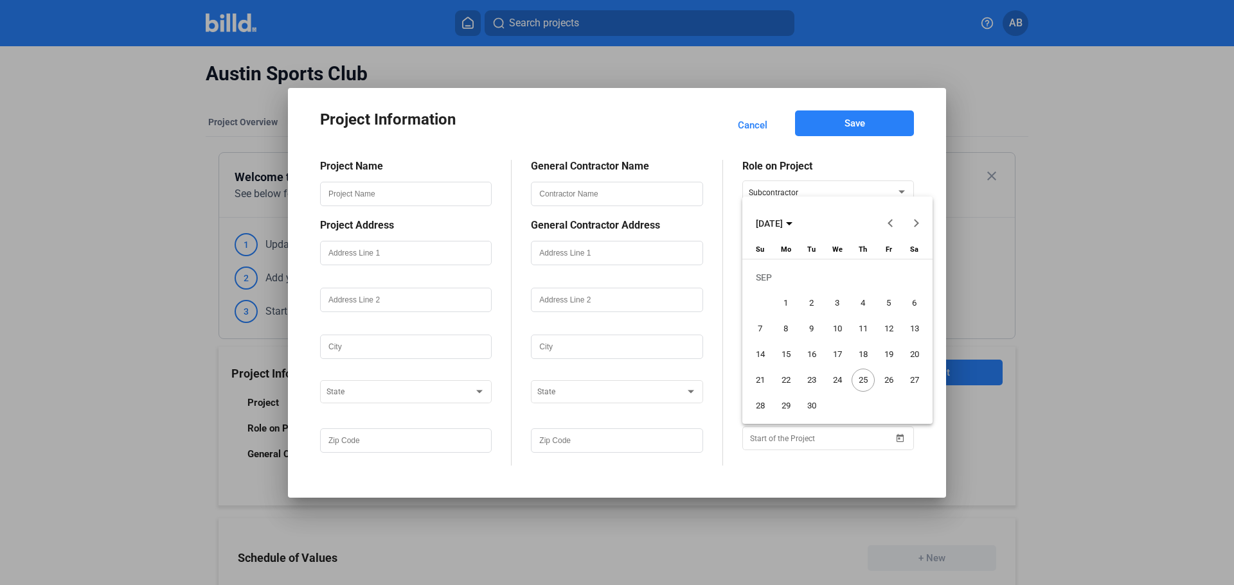
click at [890, 222] on button "Previous month" at bounding box center [890, 224] width 26 height 26
click at [920, 217] on span "Next month" at bounding box center [915, 223] width 31 height 31
click at [784, 355] on span "14" at bounding box center [785, 354] width 23 height 23
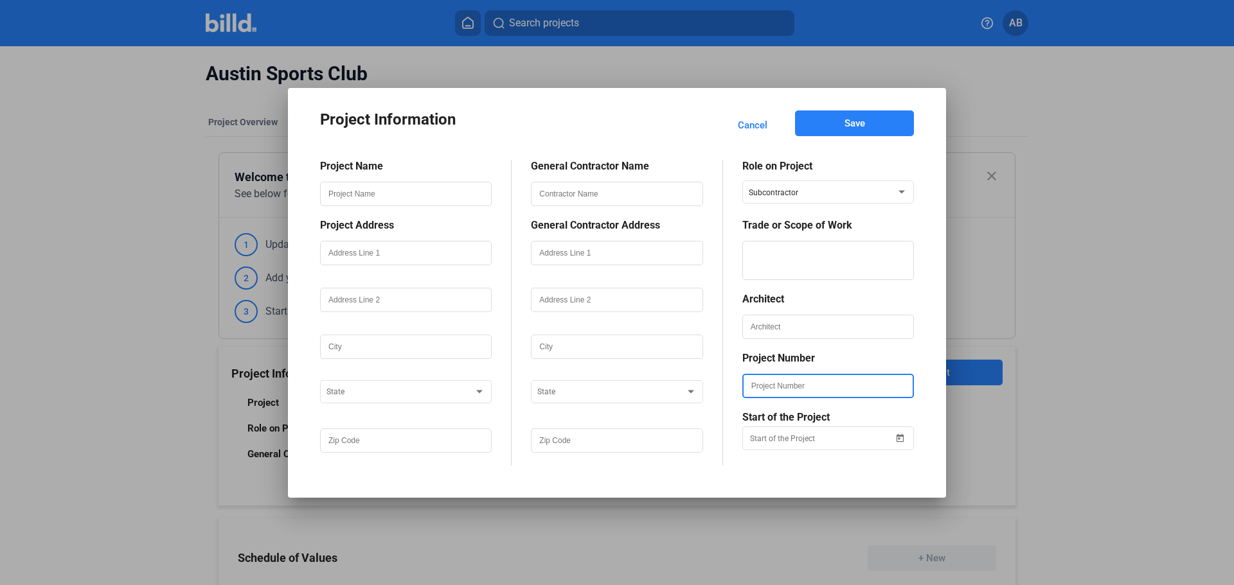
click at [803, 385] on input "text" at bounding box center [828, 386] width 169 height 22
paste input "16692"
type input "16692"
click at [796, 331] on input "text" at bounding box center [828, 327] width 169 height 22
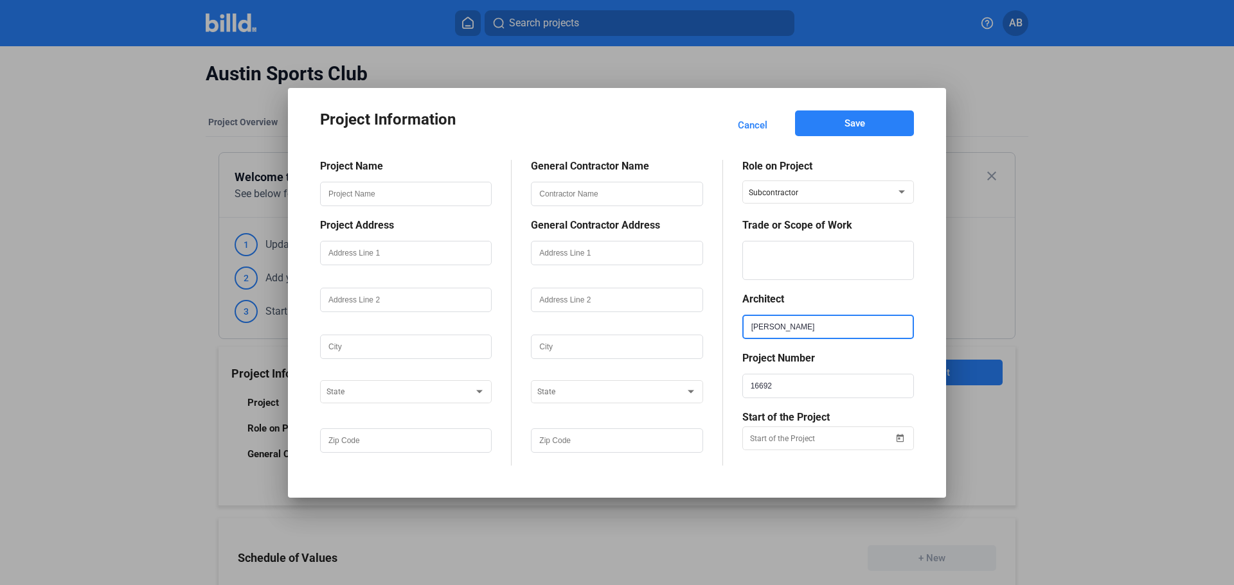
type input "[PERSON_NAME]"
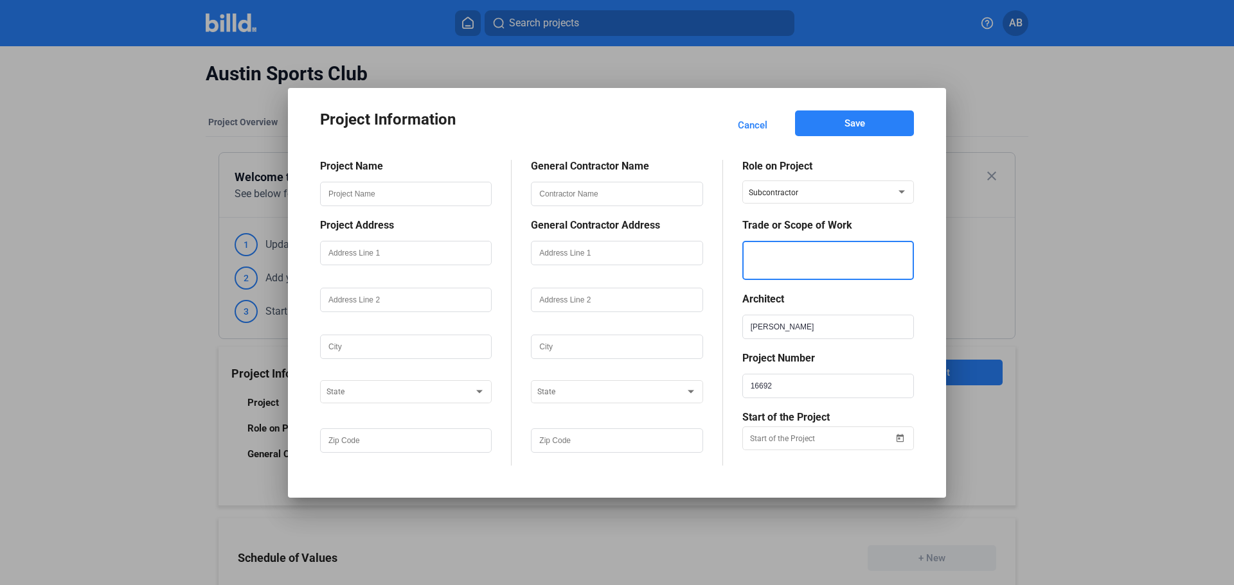
click at [805, 253] on textarea at bounding box center [828, 260] width 169 height 39
type textarea "Demolition"
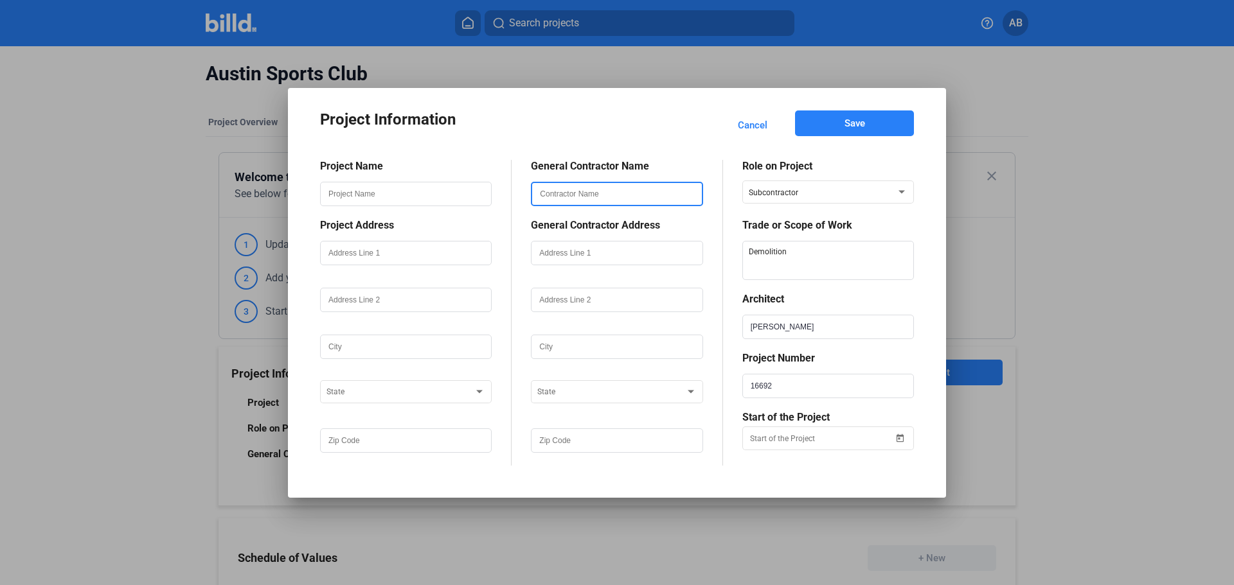
click at [588, 199] on input "text" at bounding box center [616, 194] width 169 height 22
type input "The [PERSON_NAME] Group, Inc."
click at [565, 253] on input "text" at bounding box center [616, 253] width 169 height 22
paste input "[STREET_ADDRESS]"
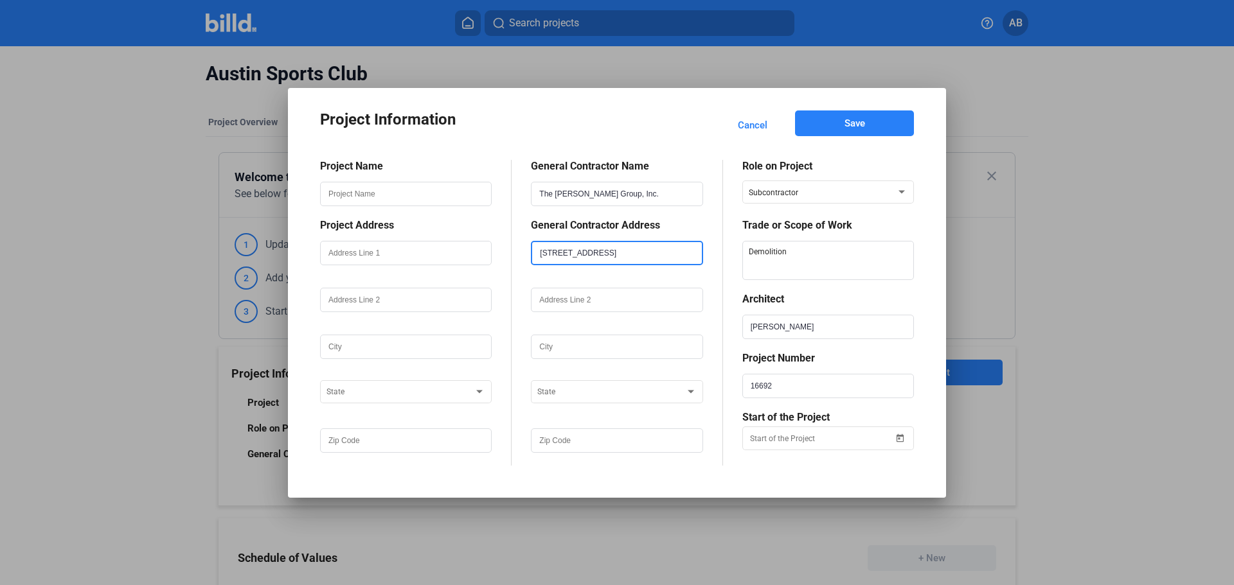
type input "[STREET_ADDRESS]"
click at [567, 341] on input "text" at bounding box center [616, 347] width 169 height 22
type input "Austin"
click at [573, 398] on div "TN State" at bounding box center [616, 391] width 159 height 26
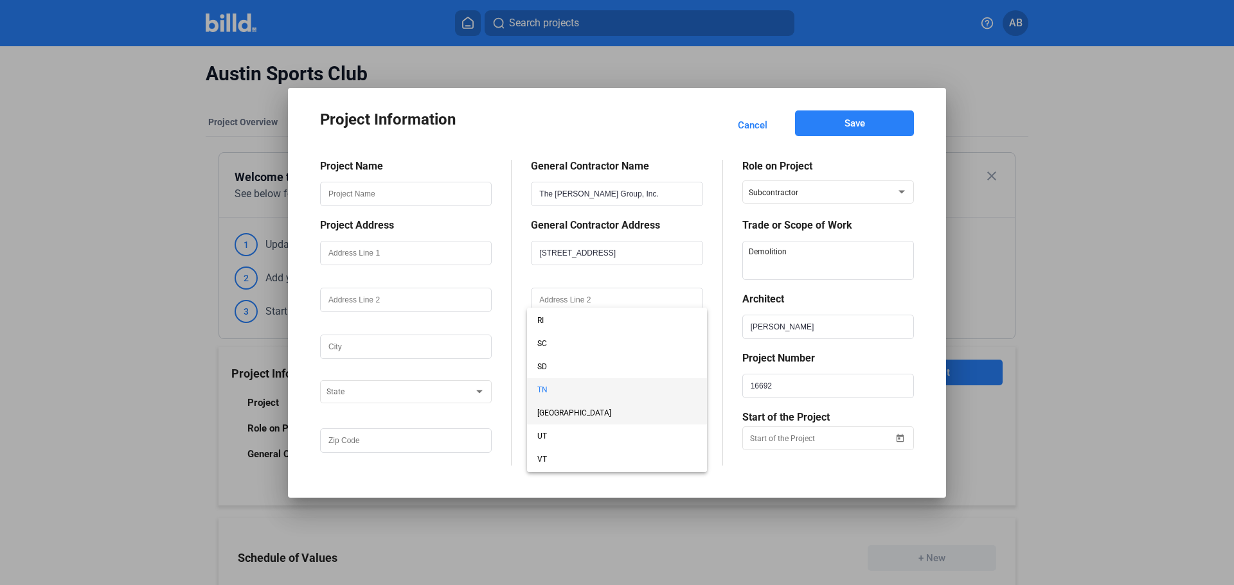
click at [560, 413] on span "[GEOGRAPHIC_DATA]" at bounding box center [616, 413] width 159 height 23
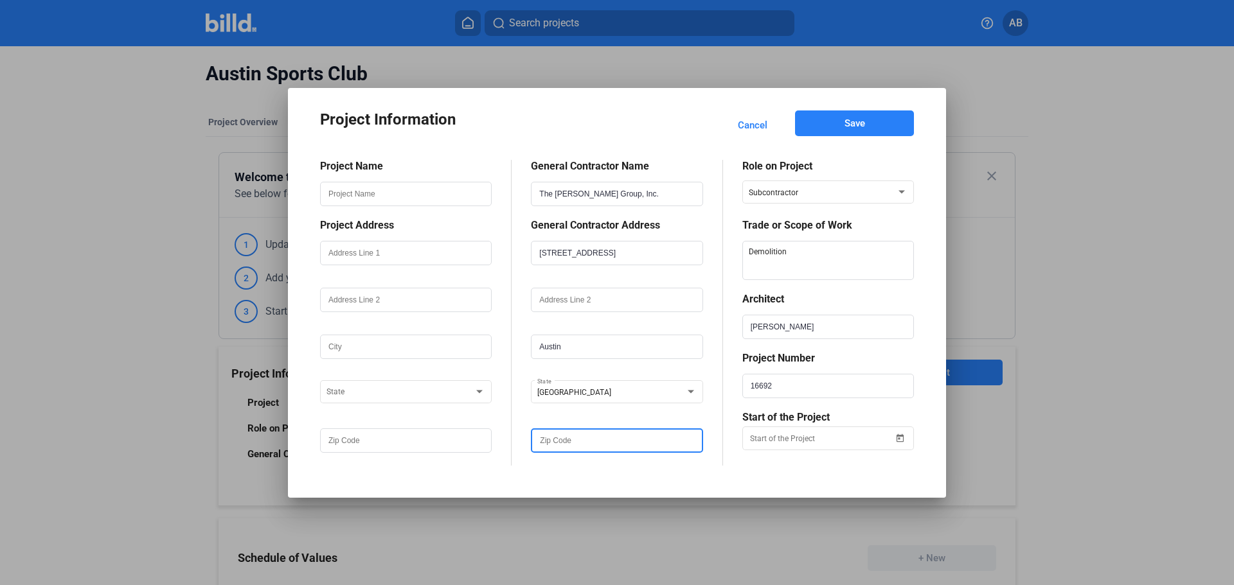
click at [632, 446] on input "text" at bounding box center [616, 441] width 169 height 22
type input "78759"
click at [403, 198] on input "text" at bounding box center [405, 194] width 169 height 22
type input "Austin Sports Club"
click at [370, 256] on input "text" at bounding box center [405, 253] width 169 height 22
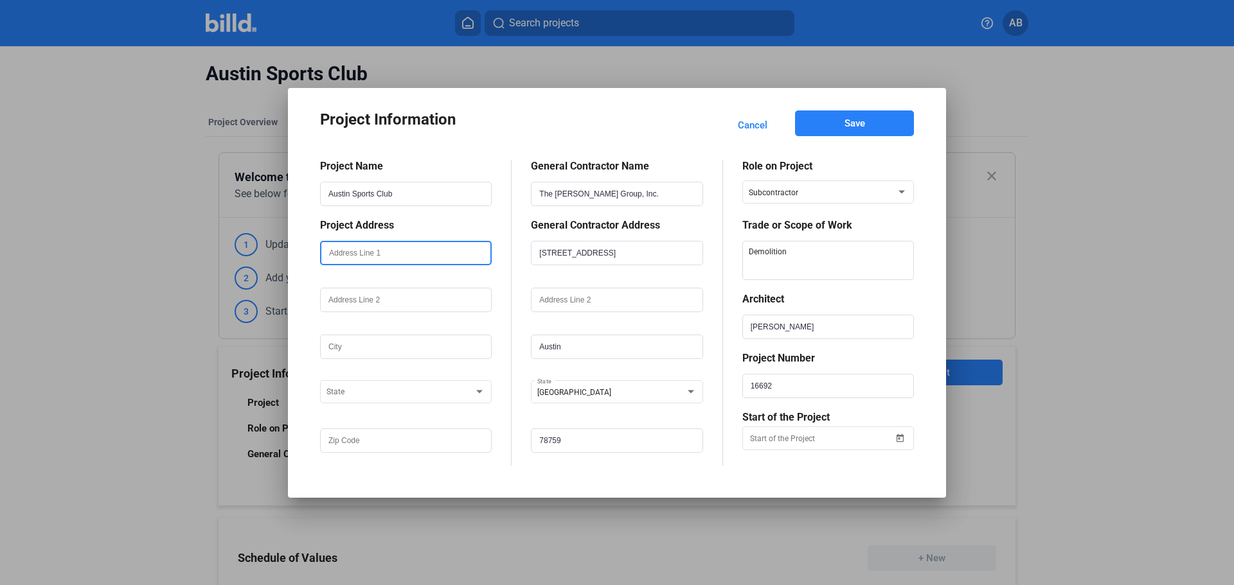
paste input "[STREET_ADDRESS]"
type input "[STREET_ADDRESS]"
click at [374, 344] on input "text" at bounding box center [405, 347] width 169 height 22
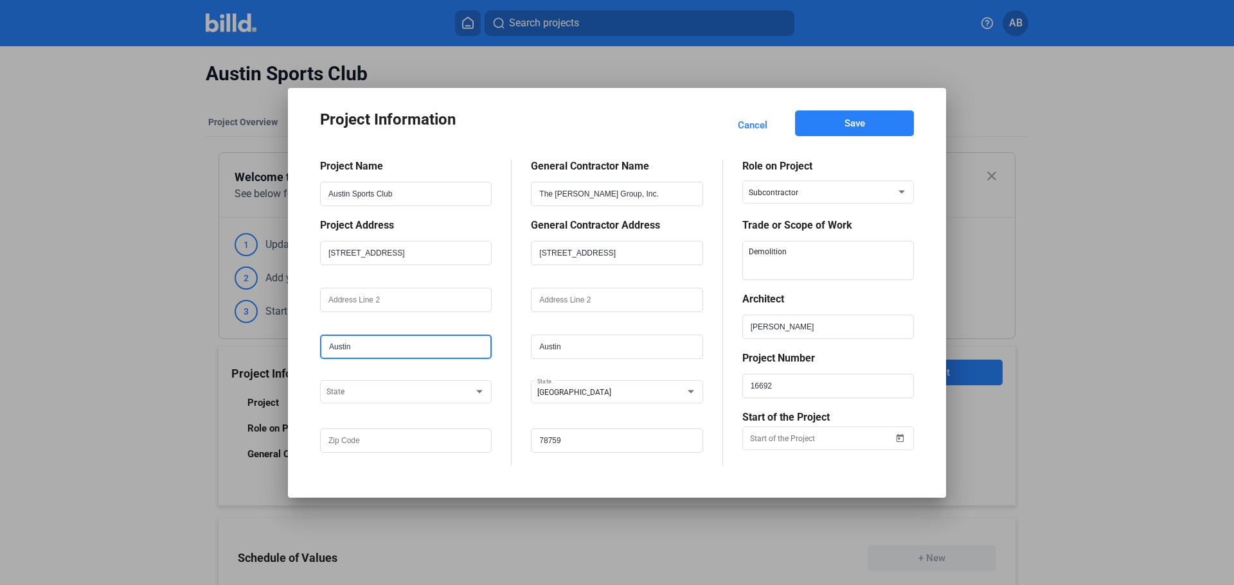
type input "Austin"
click at [382, 389] on div at bounding box center [399, 389] width 147 height 15
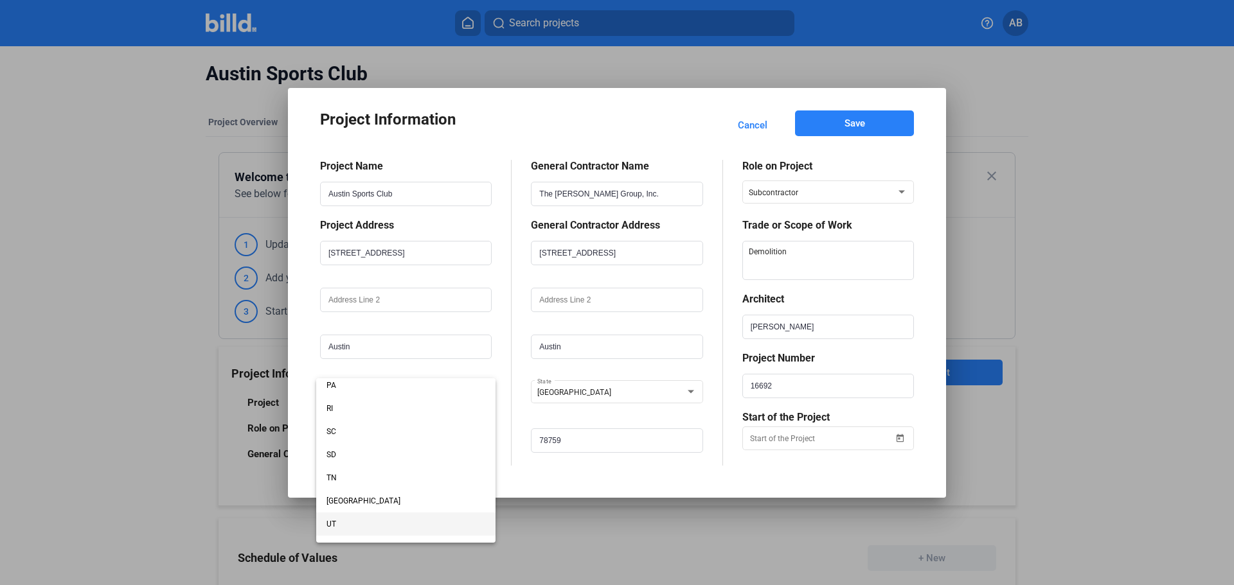
scroll to position [964, 0]
click at [363, 398] on span "[GEOGRAPHIC_DATA]" at bounding box center [405, 397] width 159 height 23
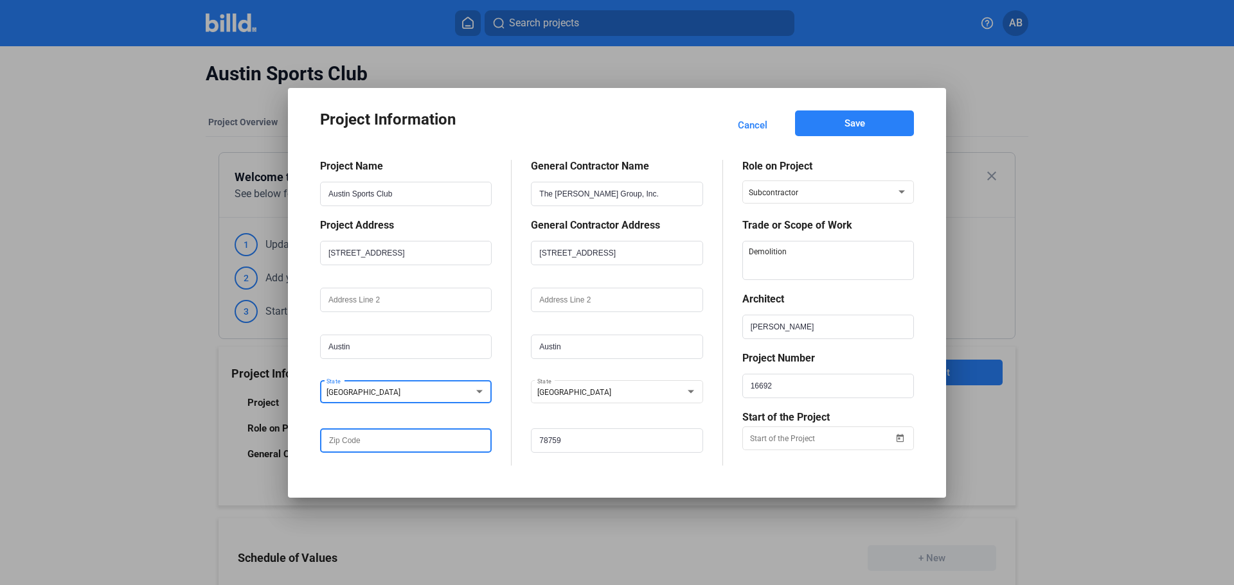
click at [371, 450] on input "text" at bounding box center [405, 441] width 169 height 22
type input "78701"
click at [860, 123] on span "Save" at bounding box center [854, 123] width 21 height 13
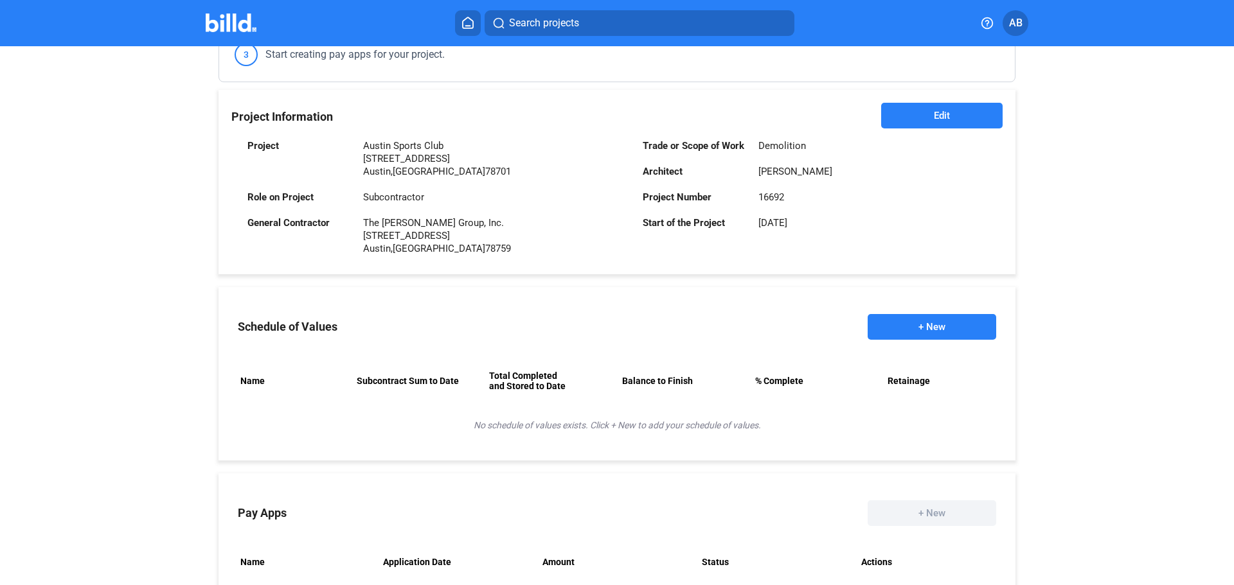
scroll to position [321, 0]
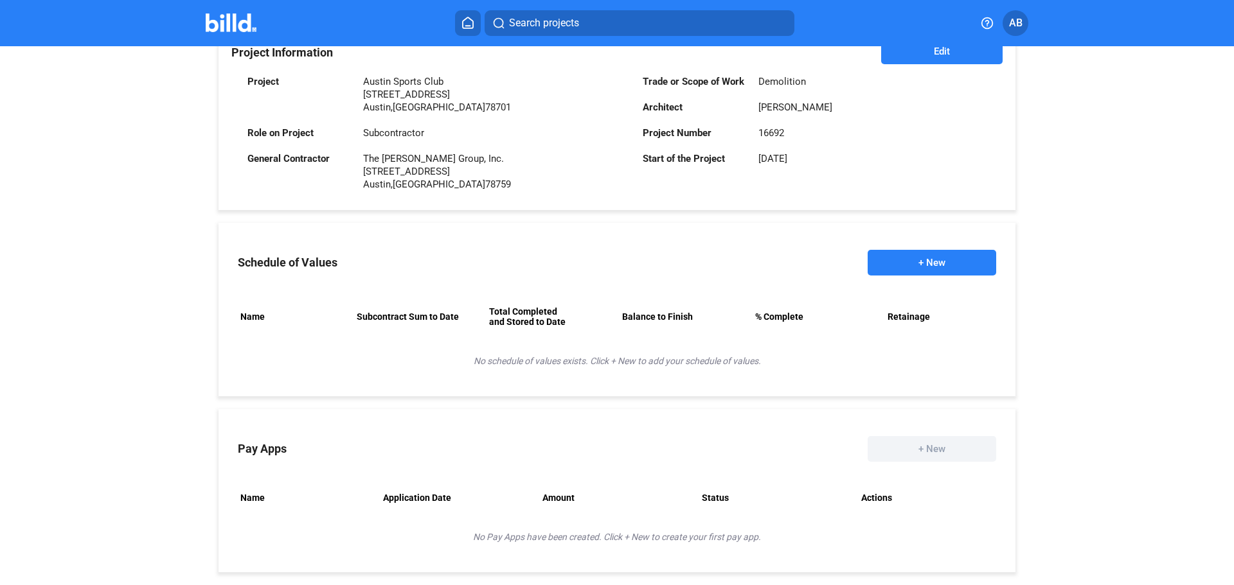
click at [941, 266] on button "+ New" at bounding box center [932, 263] width 129 height 26
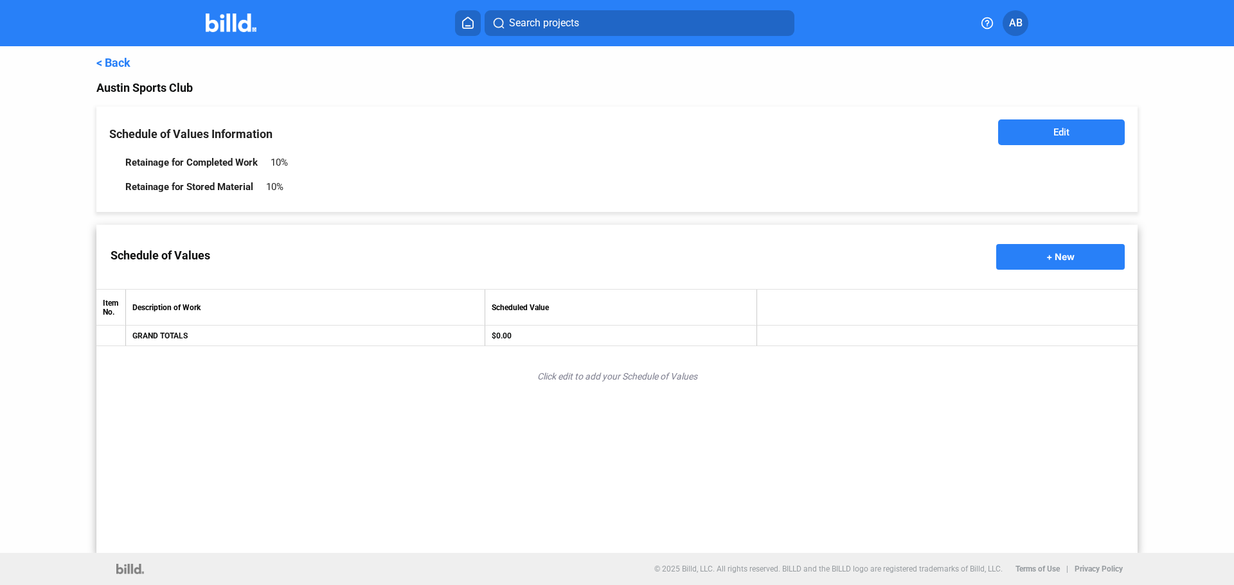
click at [1044, 128] on button "Edit" at bounding box center [1061, 133] width 127 height 26
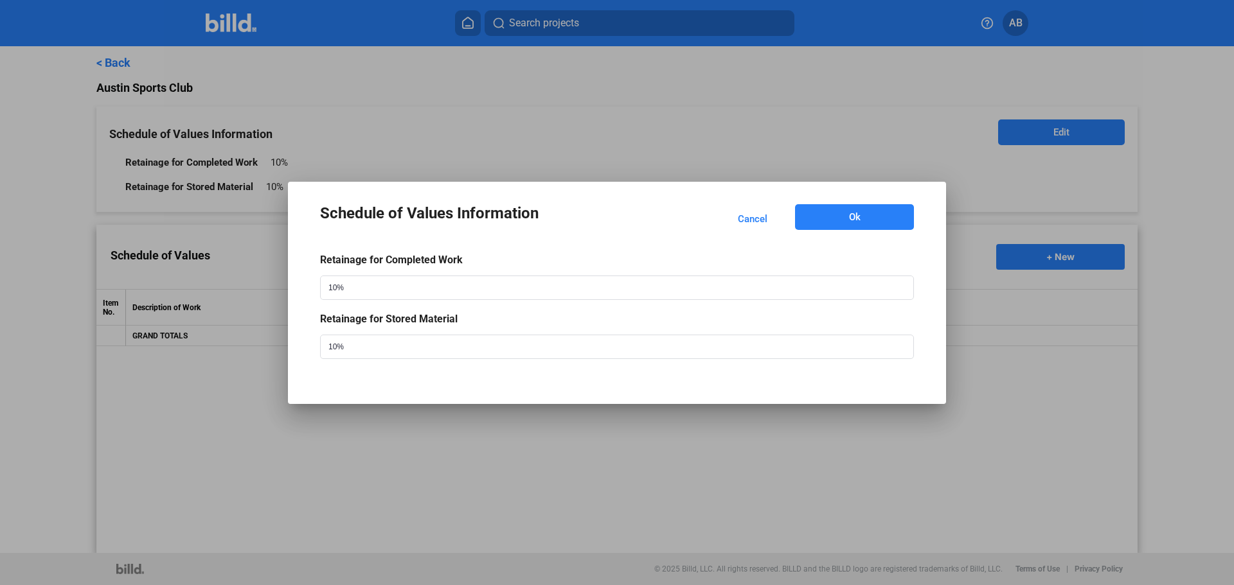
click at [844, 221] on button "Ok" at bounding box center [854, 217] width 119 height 26
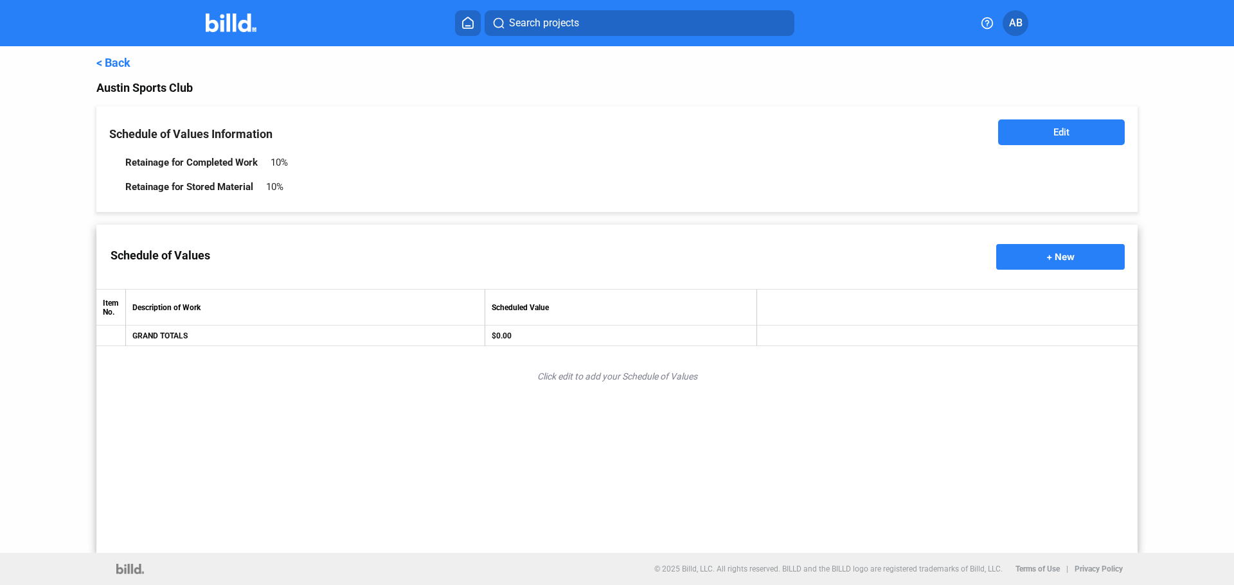
click at [1049, 258] on span "+ New" at bounding box center [1060, 256] width 28 height 11
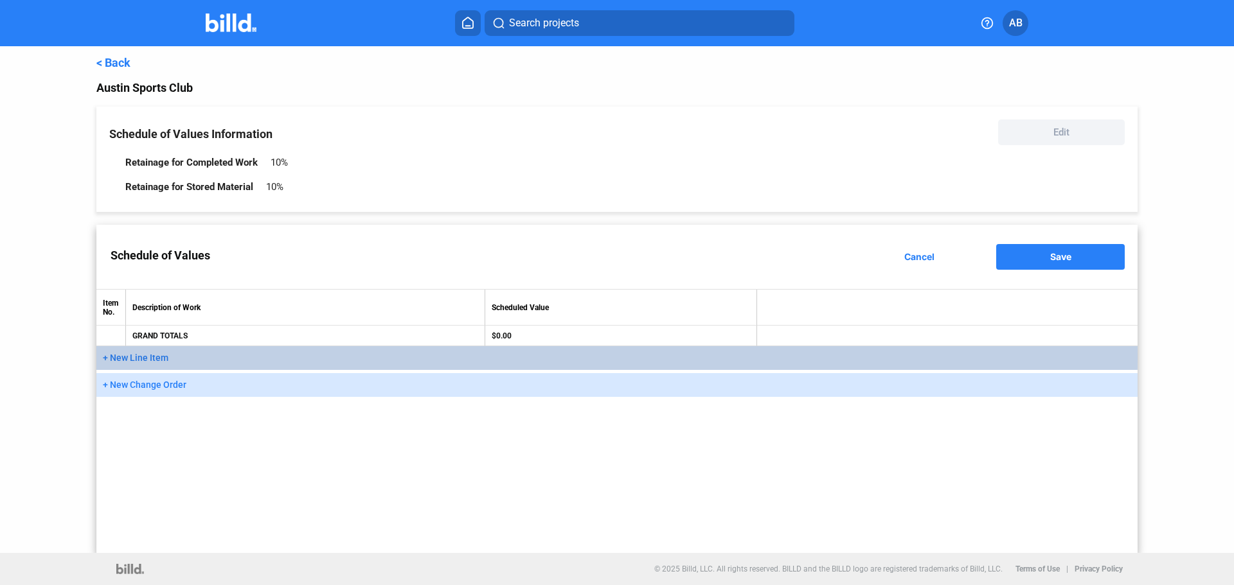
click at [148, 360] on span "+ New Line Item" at bounding box center [136, 358] width 66 height 10
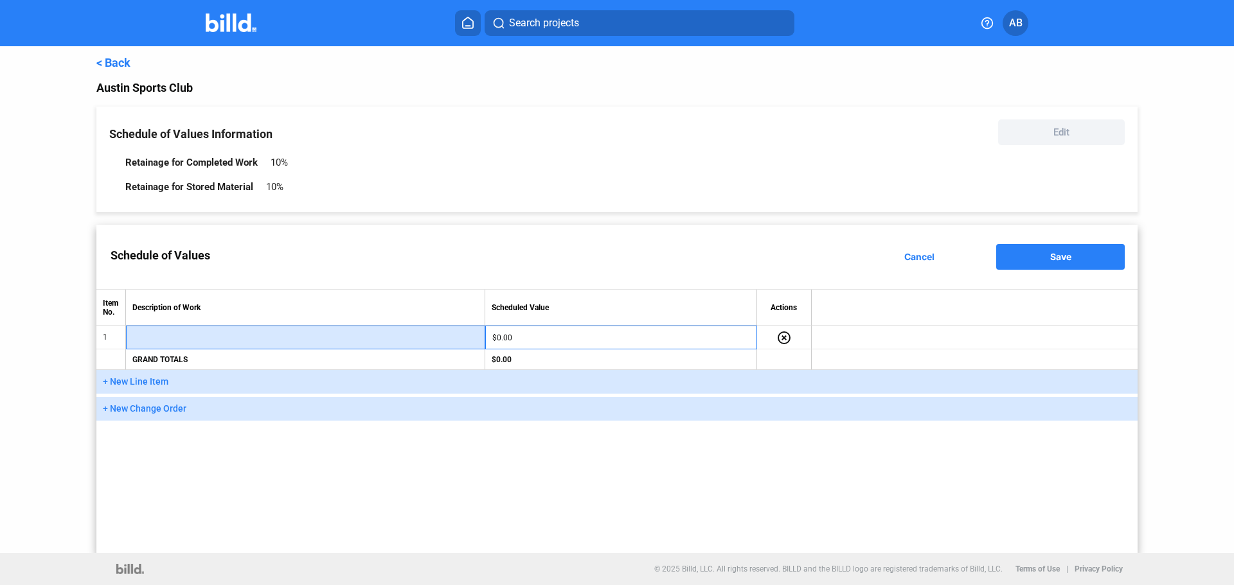
click at [211, 339] on input "text" at bounding box center [305, 337] width 344 height 19
type input "Demolition"
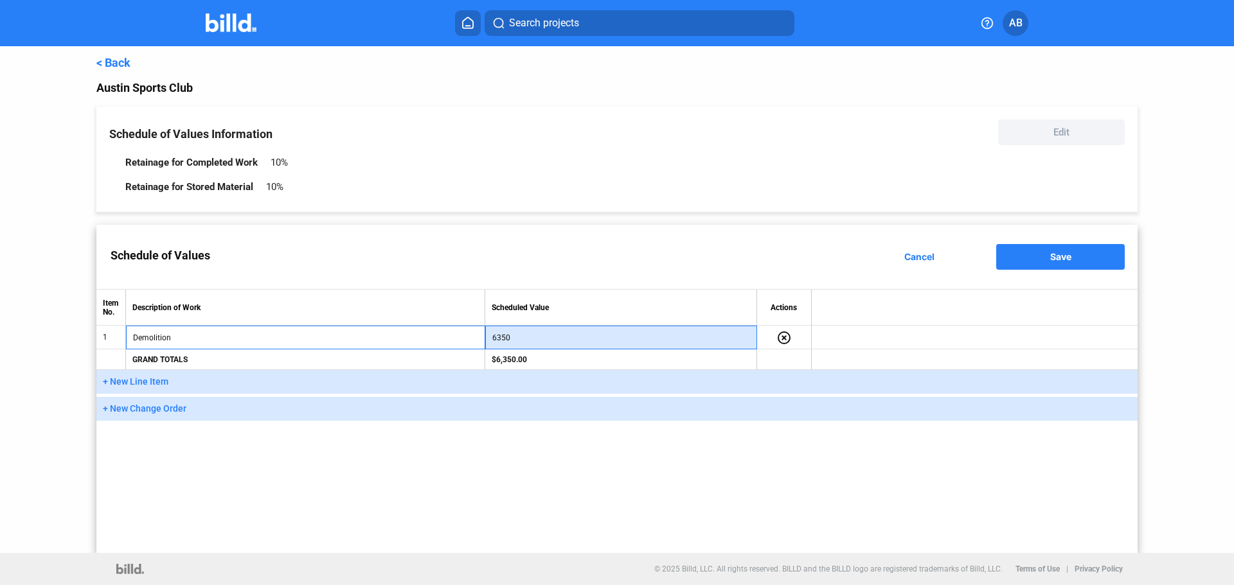
type input "6,350"
click at [673, 483] on div "Schedule of Values Cancel Save Item No. Description of Work Scheduled Value Act…" at bounding box center [616, 389] width 1041 height 328
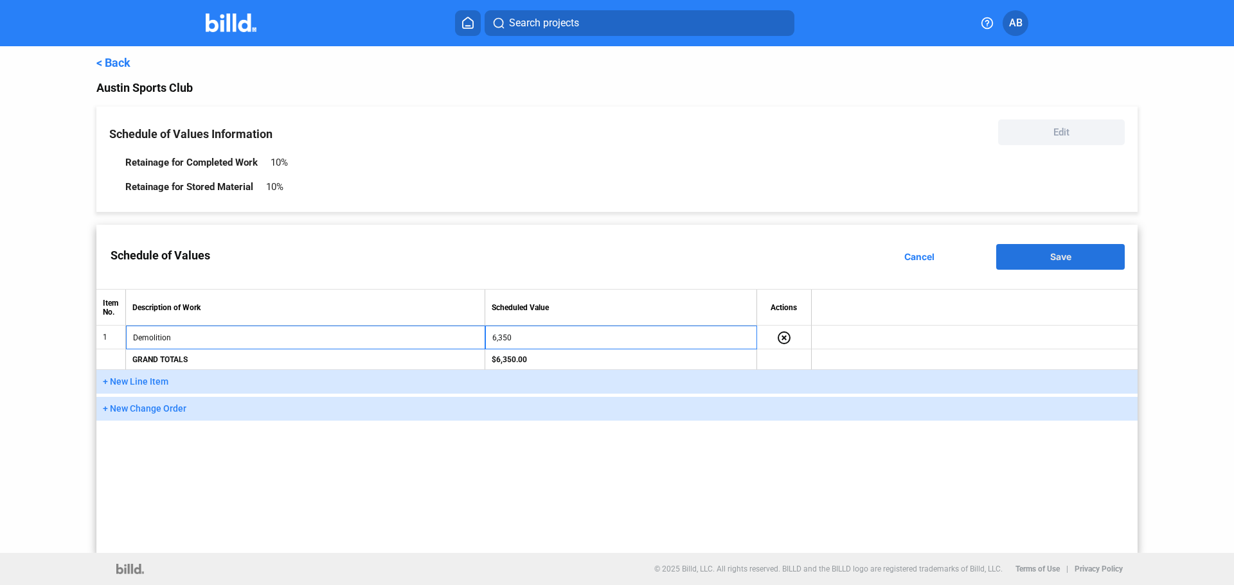
click at [1071, 258] on span "Save" at bounding box center [1060, 256] width 21 height 11
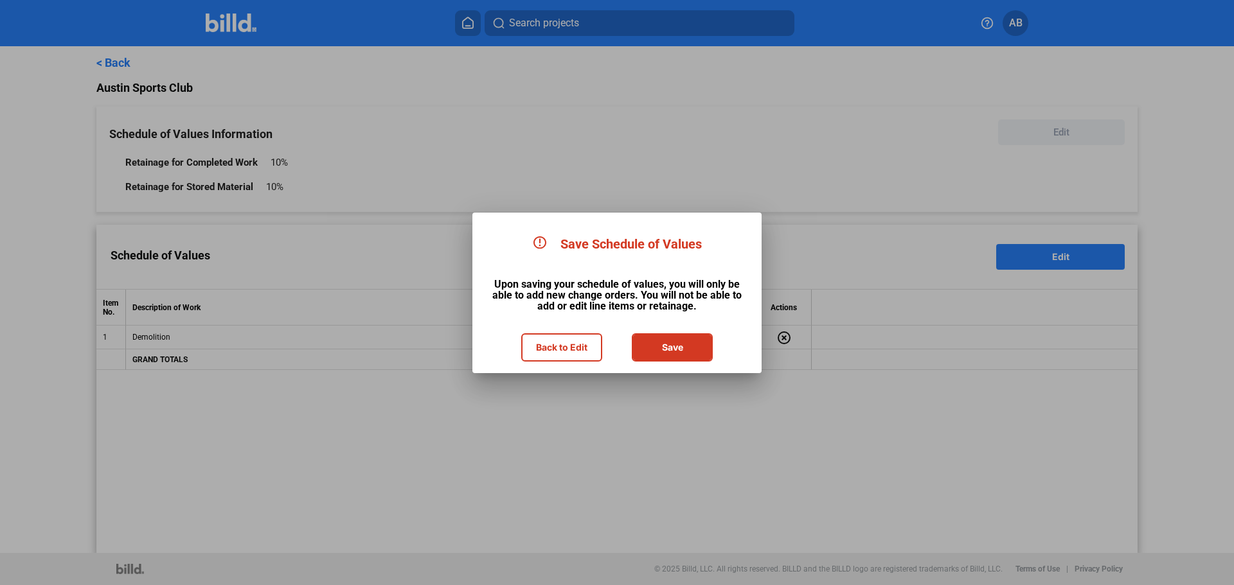
click at [672, 341] on button "Save" at bounding box center [672, 348] width 78 height 26
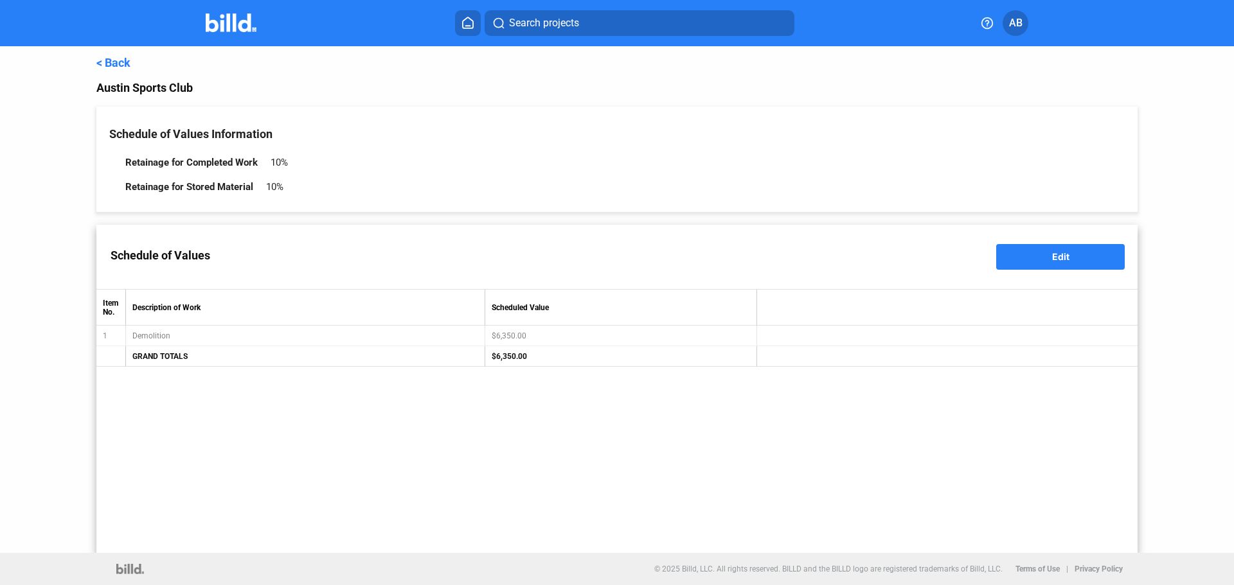
click at [109, 64] on link "< Back" at bounding box center [113, 62] width 34 height 13
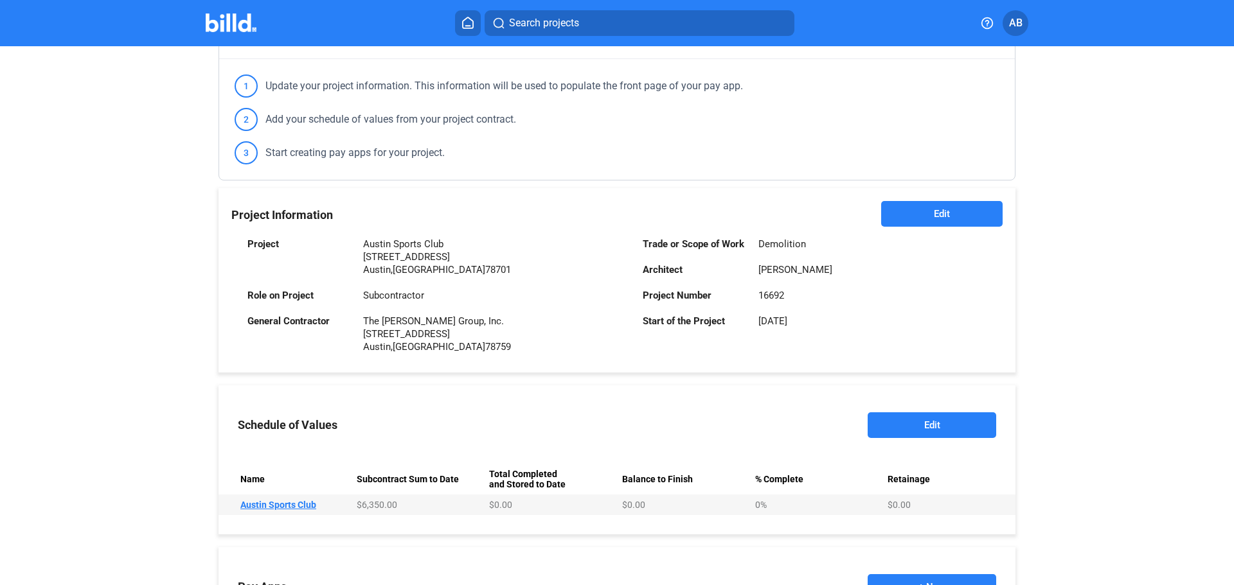
scroll to position [321, 0]
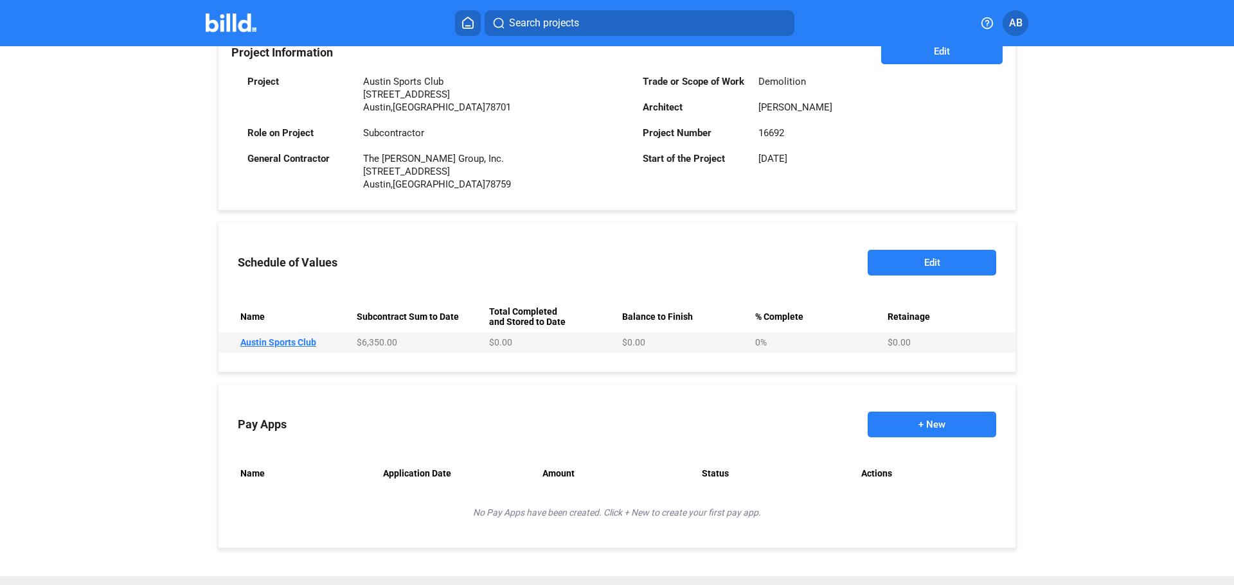
click at [923, 421] on button "+ New" at bounding box center [932, 425] width 129 height 26
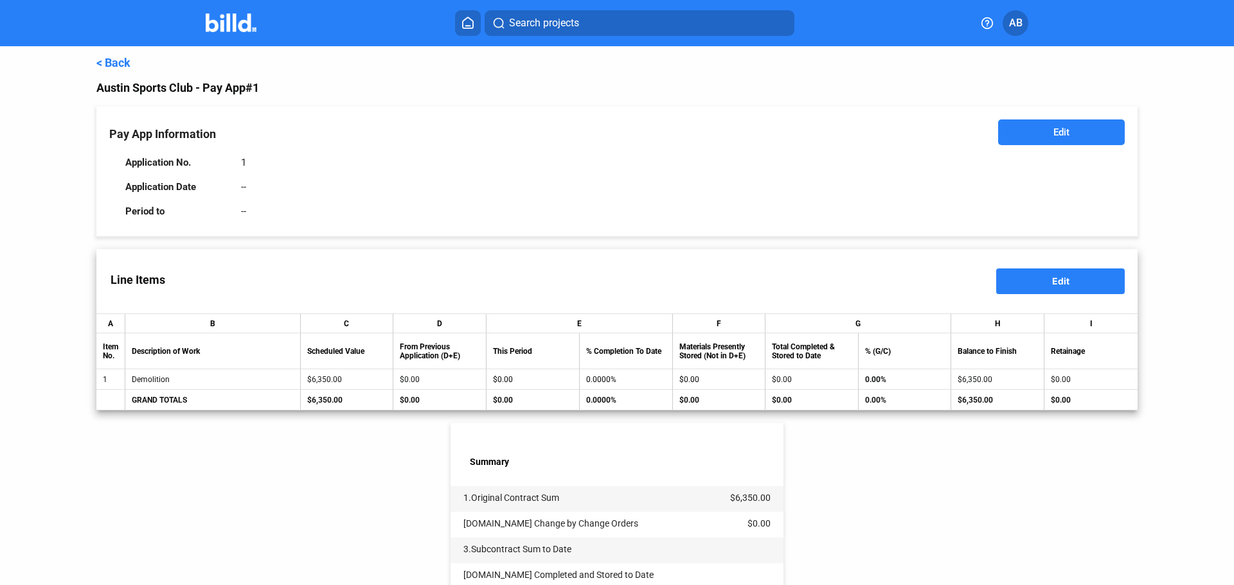
click at [1090, 133] on button "Edit" at bounding box center [1061, 133] width 127 height 26
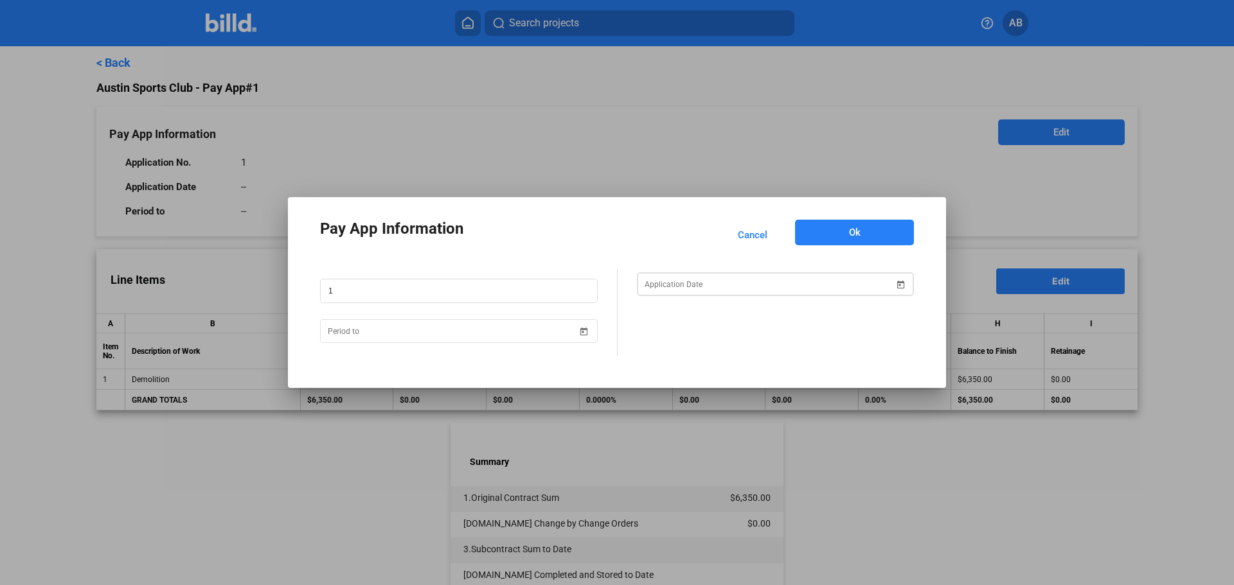
click at [904, 282] on span "Open calendar" at bounding box center [900, 277] width 31 height 31
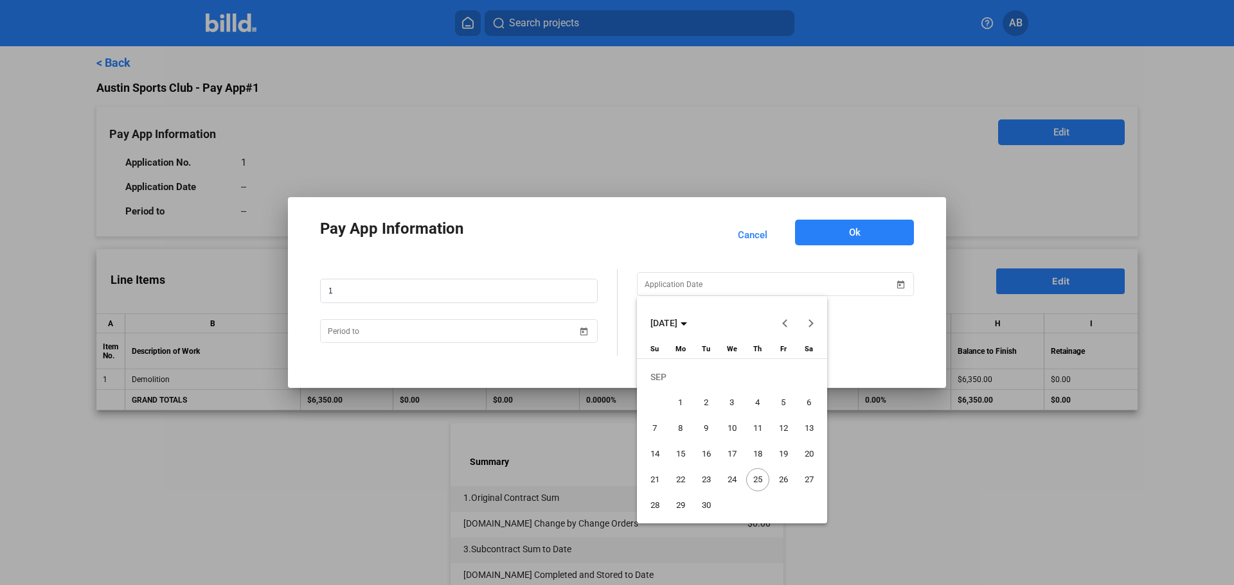
click at [753, 477] on span "25" at bounding box center [757, 479] width 23 height 23
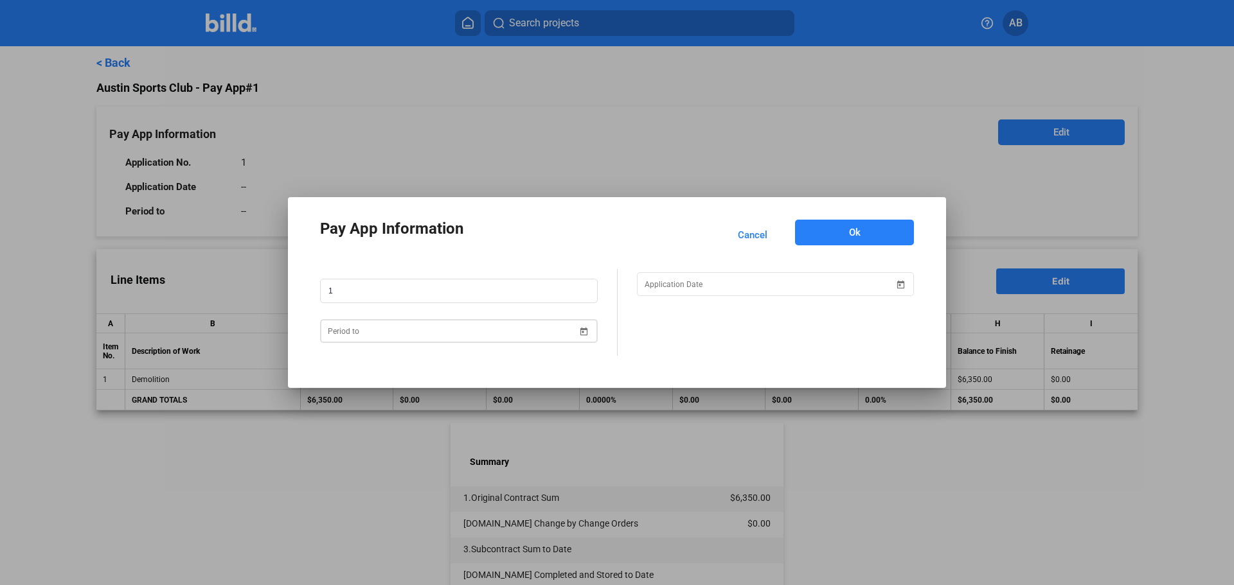
click at [585, 334] on span "Open calendar" at bounding box center [584, 323] width 31 height 31
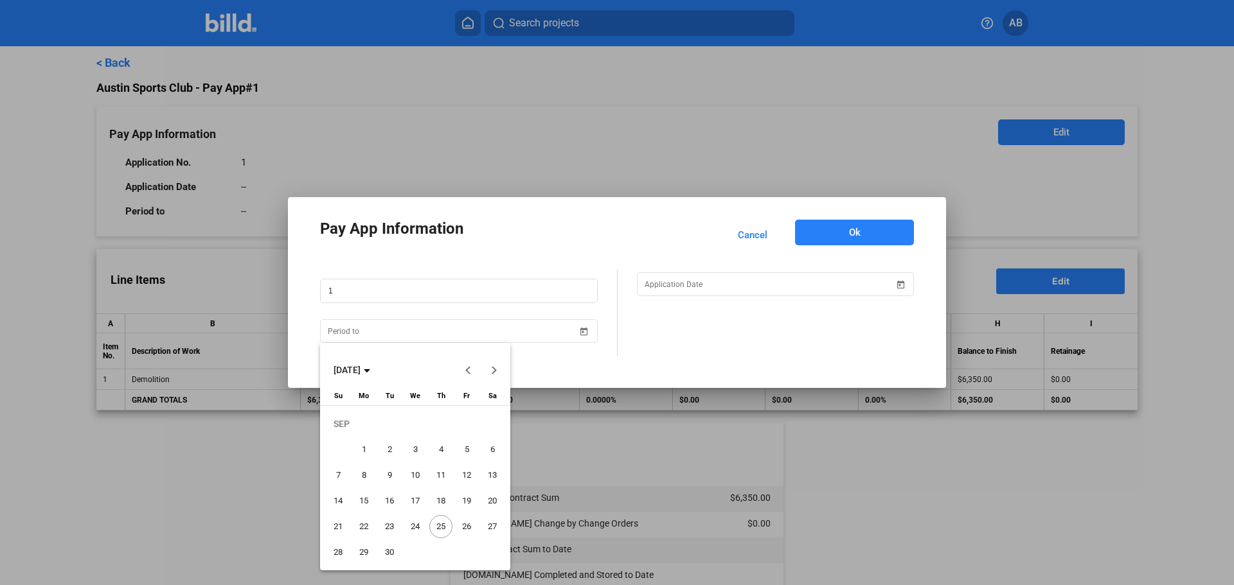
click at [386, 555] on span "30" at bounding box center [389, 552] width 23 height 23
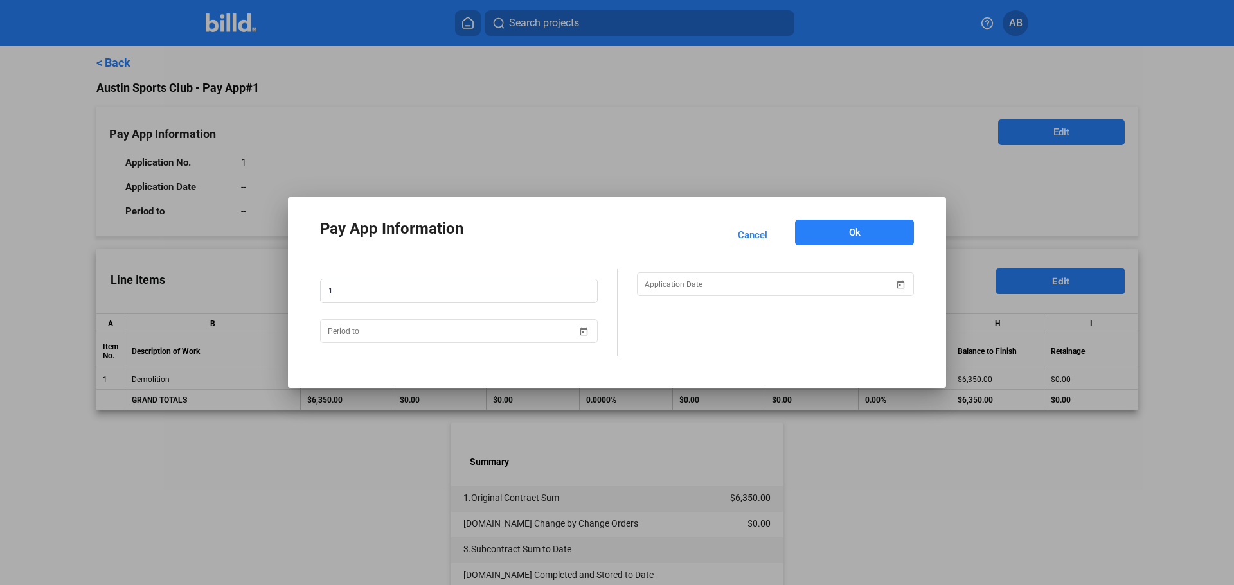
click at [846, 220] on button "Ok" at bounding box center [854, 233] width 119 height 26
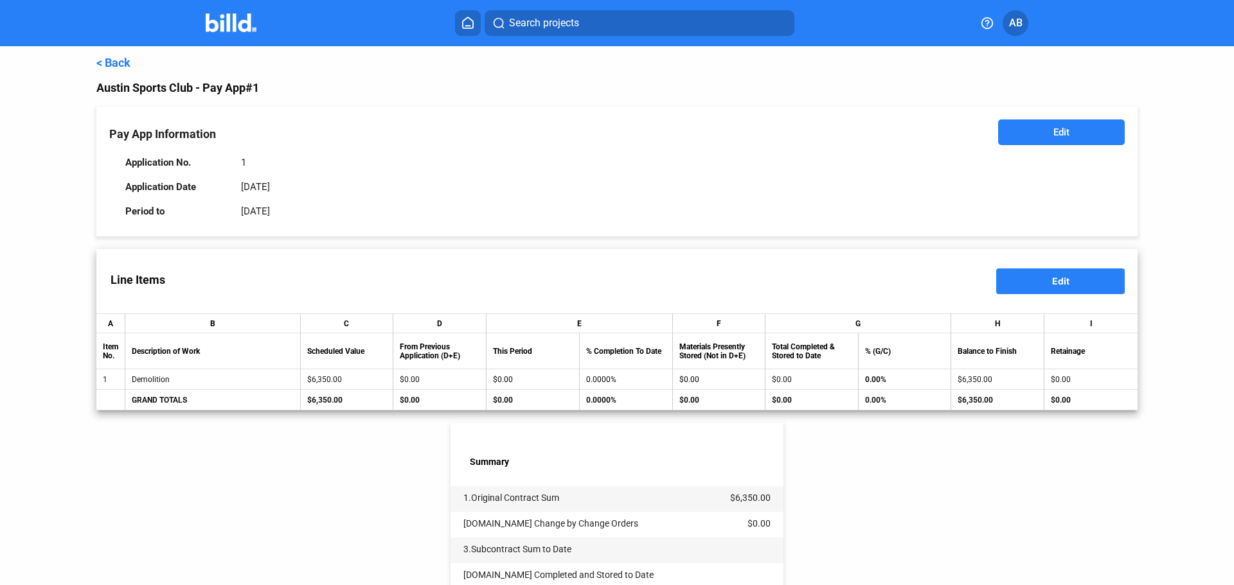
click at [1056, 274] on button "Edit" at bounding box center [1060, 282] width 129 height 26
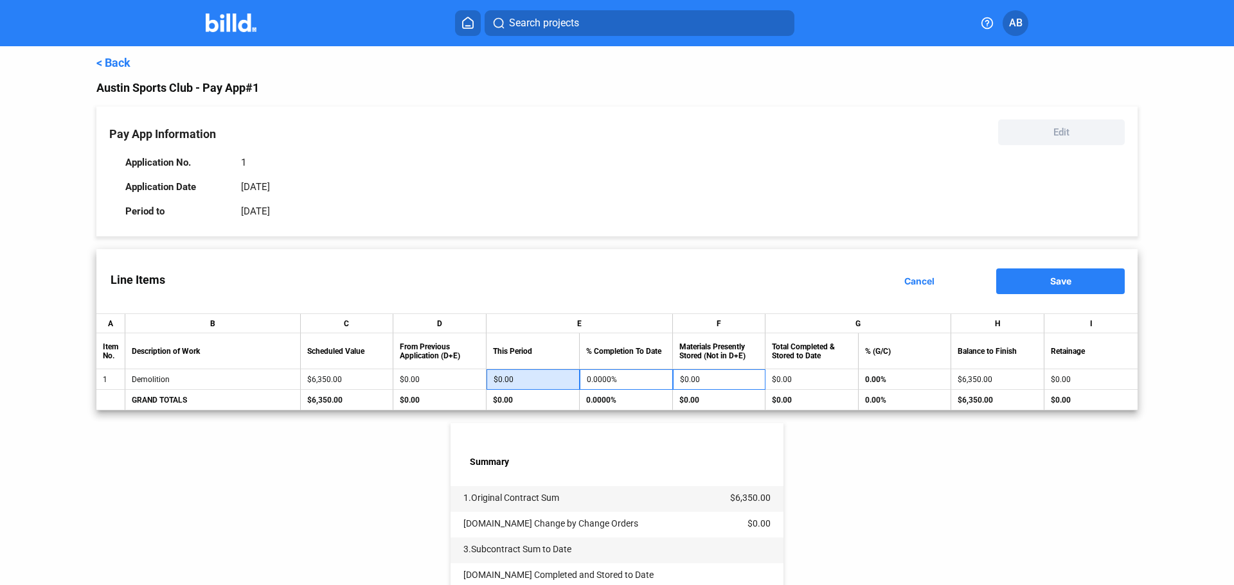
click at [560, 382] on input "$0.00" at bounding box center [533, 379] width 78 height 19
type input "6,350"
click at [889, 460] on div "< Back Austin Sports Club - Pay App #1 Pay App Information Edit Application No.…" at bounding box center [616, 455] width 1041 height 818
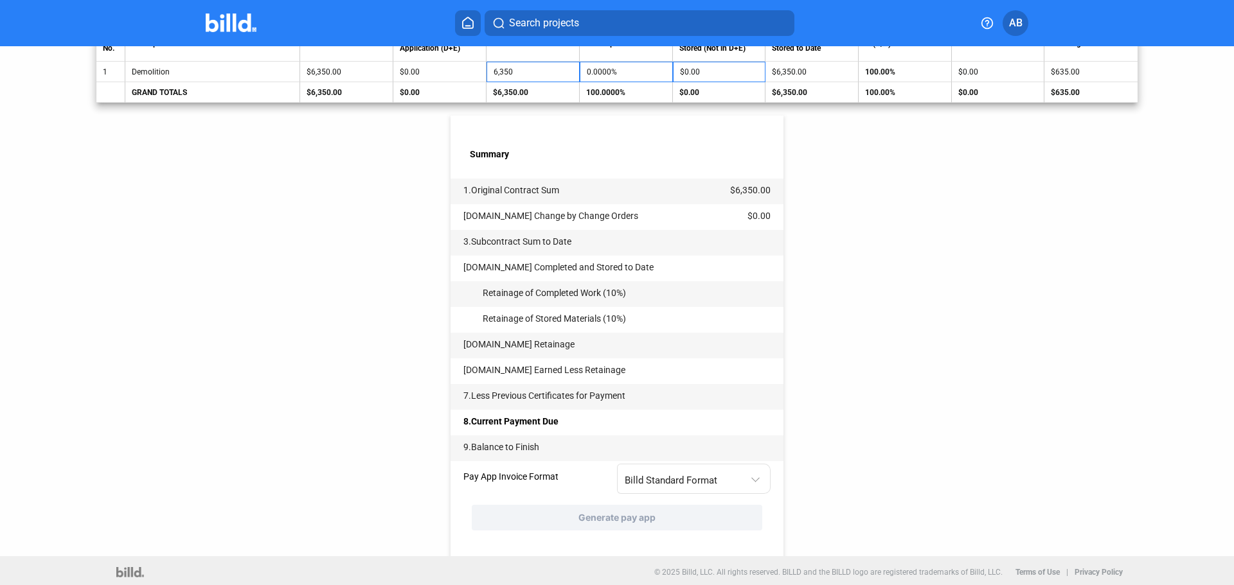
scroll to position [313, 0]
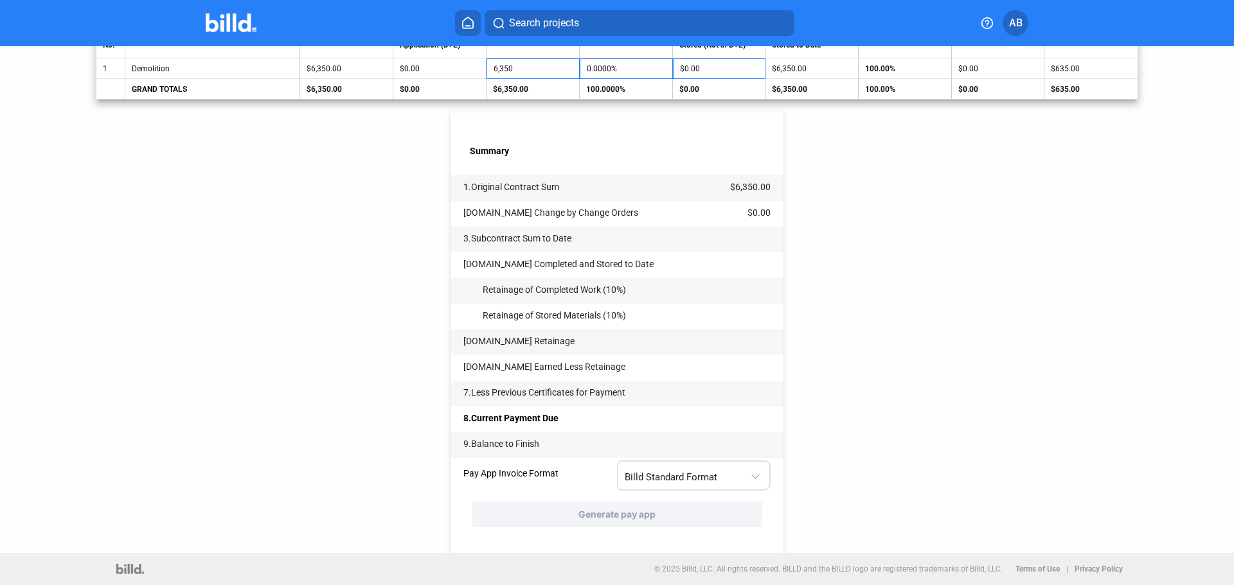
click at [725, 483] on div "Billd Standard Format" at bounding box center [694, 474] width 139 height 25
click at [703, 526] on span "AIA G702 + G703" at bounding box center [690, 531] width 139 height 29
click at [870, 457] on div "< Back Austin Sports Club - Pay App #1 Pay App Information Edit Application No.…" at bounding box center [616, 144] width 1041 height 818
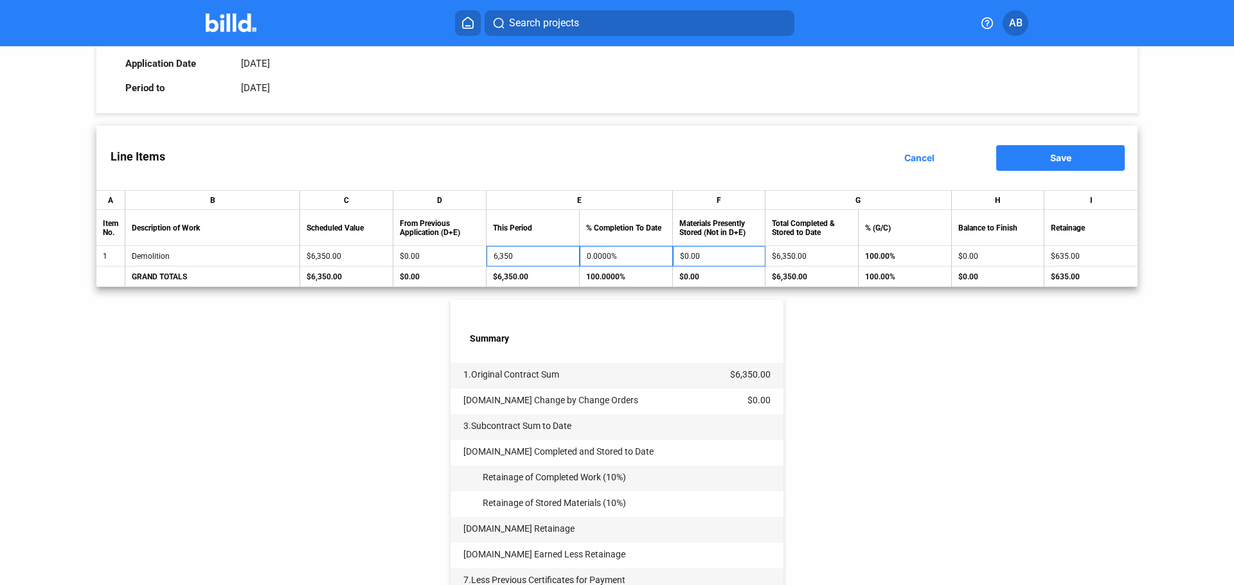
scroll to position [0, 0]
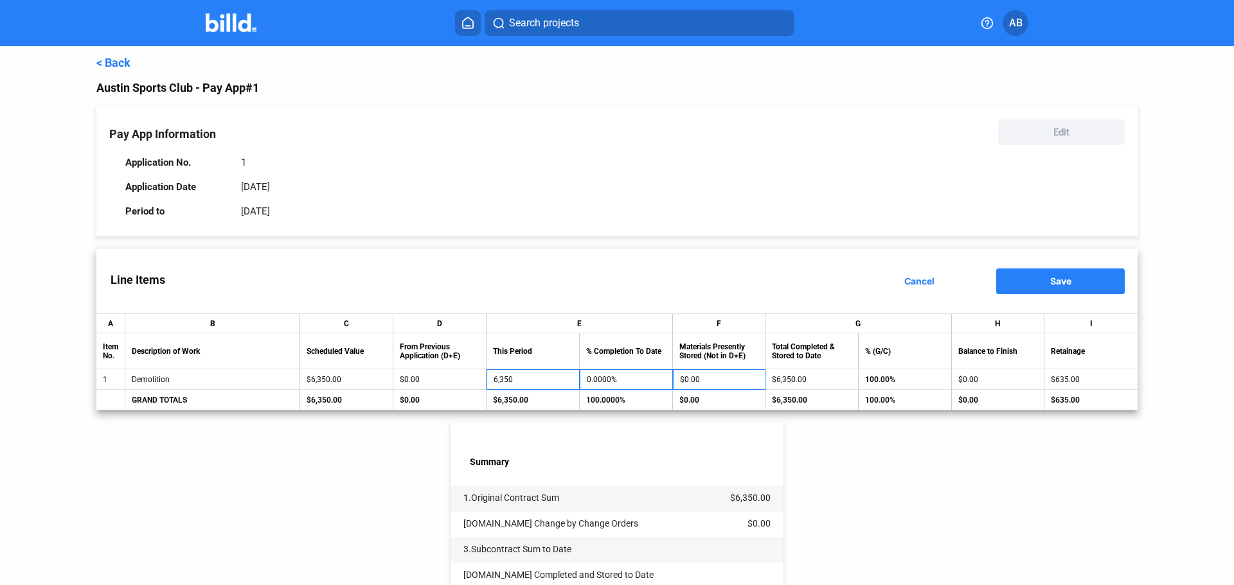
click at [1035, 280] on button "Save" at bounding box center [1060, 282] width 129 height 26
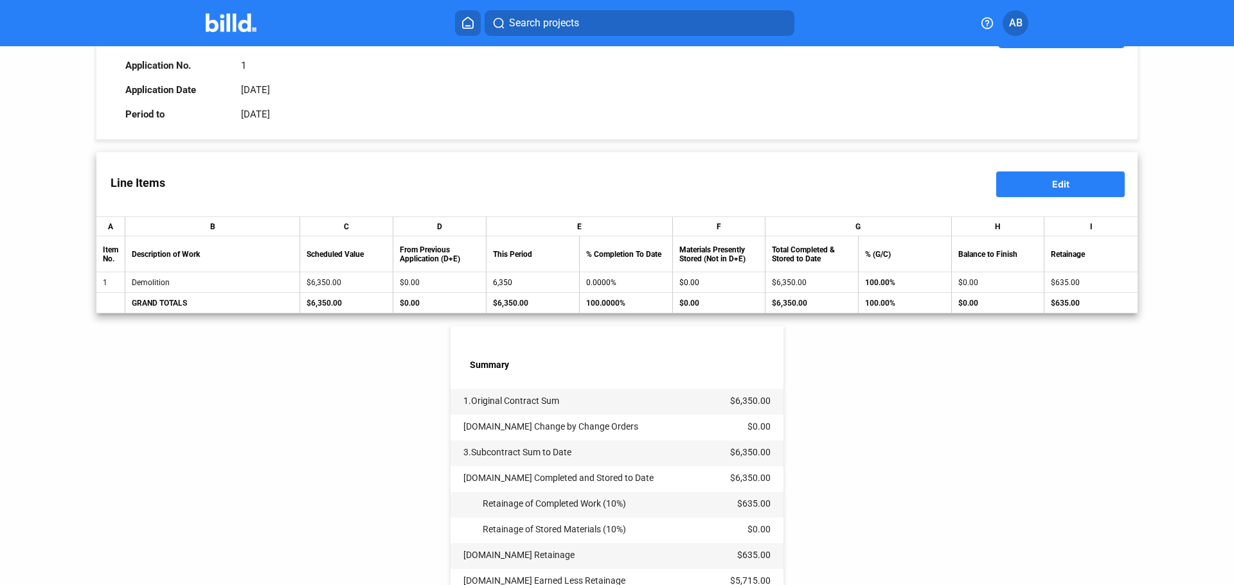
scroll to position [313, 0]
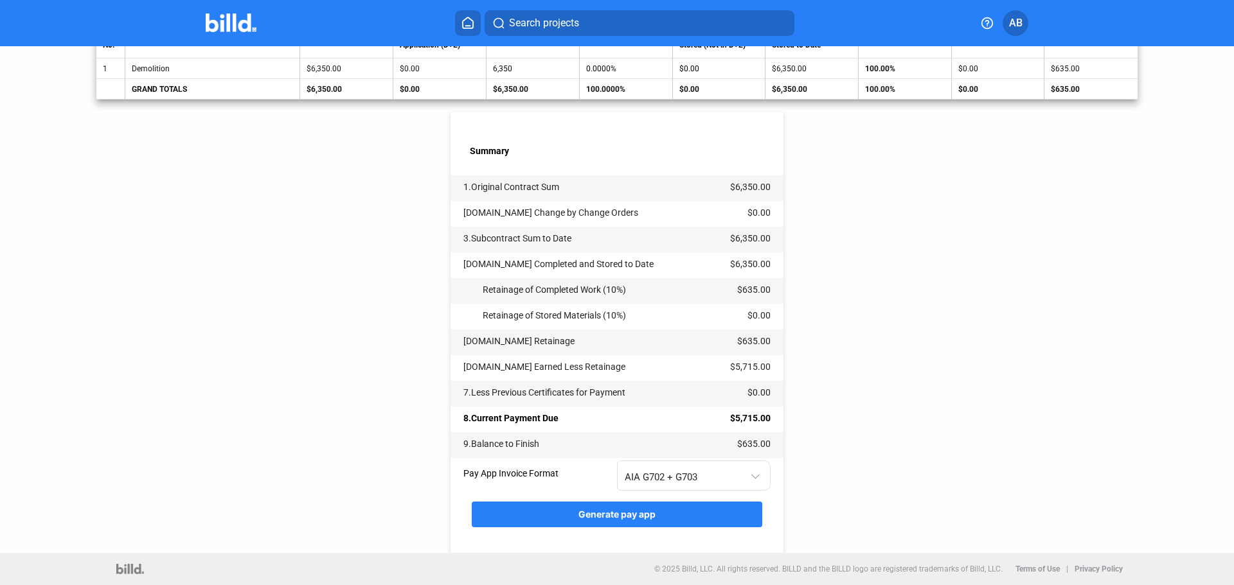
click at [662, 517] on button "Generate pay app" at bounding box center [617, 515] width 290 height 26
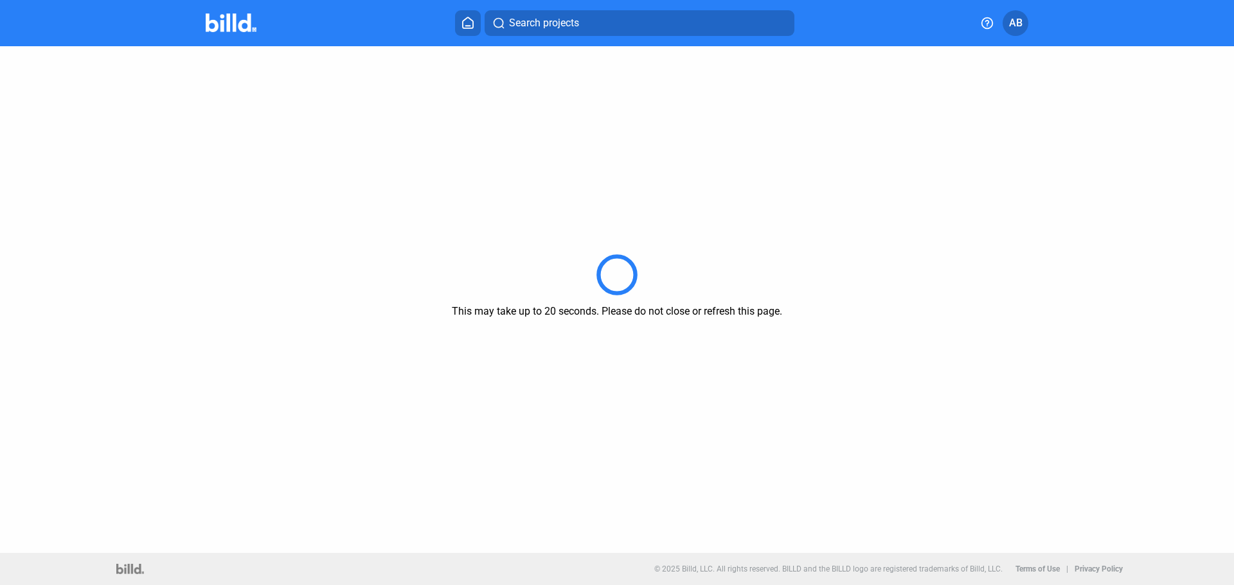
scroll to position [0, 0]
